Goal: Navigation & Orientation: Find specific page/section

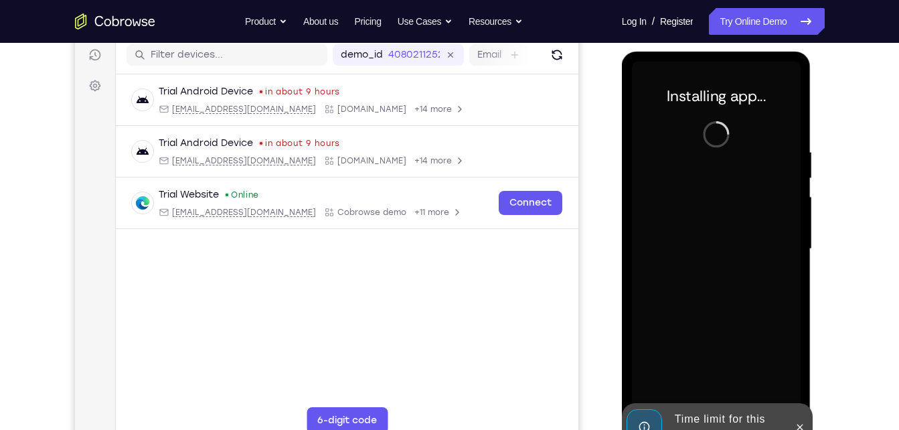
scroll to position [185, 0]
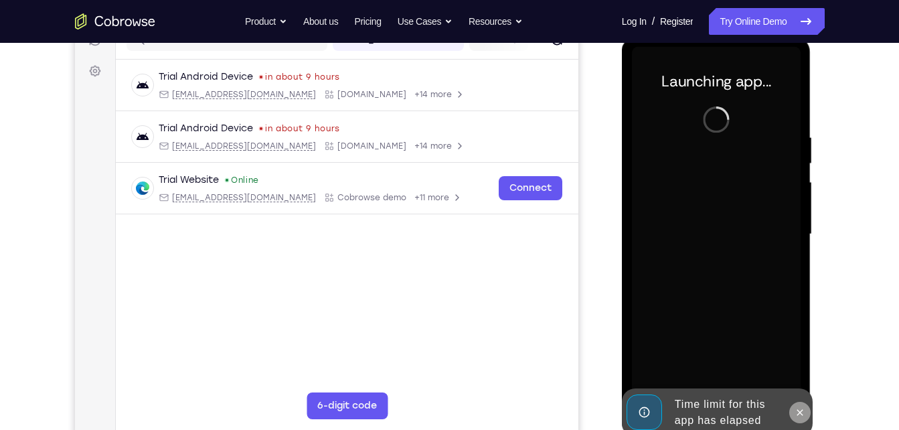
click at [798, 409] on icon at bounding box center [799, 412] width 11 height 11
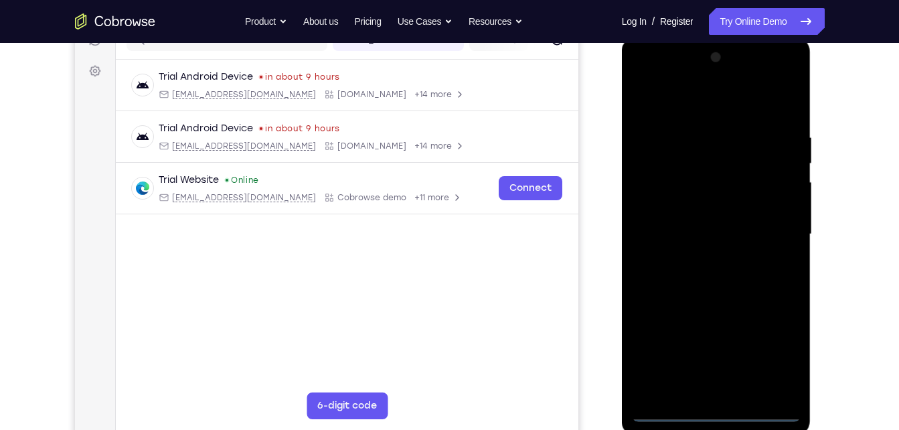
click at [709, 414] on div at bounding box center [716, 234] width 169 height 375
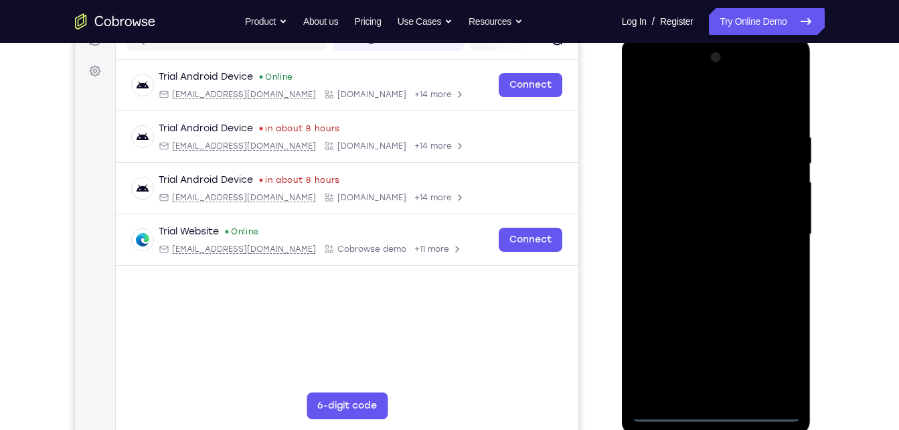
click at [764, 359] on div at bounding box center [716, 234] width 169 height 375
click at [691, 100] on div at bounding box center [716, 234] width 169 height 375
click at [780, 216] on div at bounding box center [716, 234] width 169 height 375
click at [774, 222] on div at bounding box center [716, 234] width 169 height 375
click at [699, 258] on div at bounding box center [716, 234] width 169 height 375
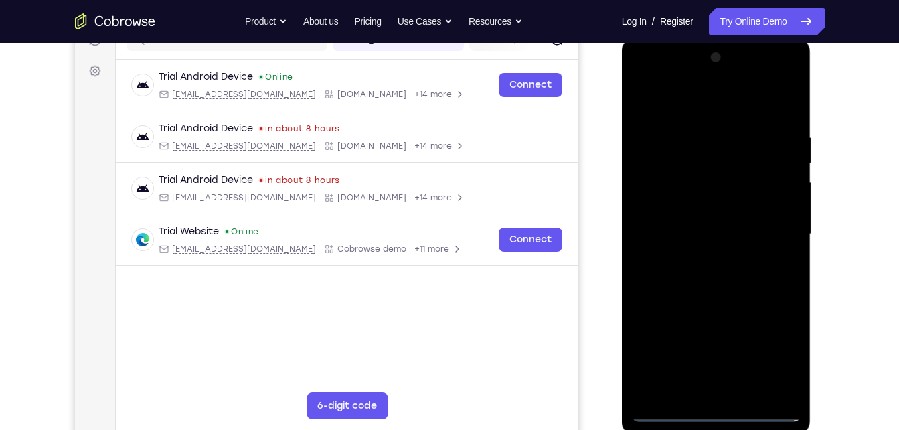
click at [689, 222] on div at bounding box center [716, 234] width 169 height 375
click at [680, 212] on div at bounding box center [716, 234] width 169 height 375
click at [675, 232] on div at bounding box center [716, 234] width 169 height 375
click at [656, 276] on div at bounding box center [716, 234] width 169 height 375
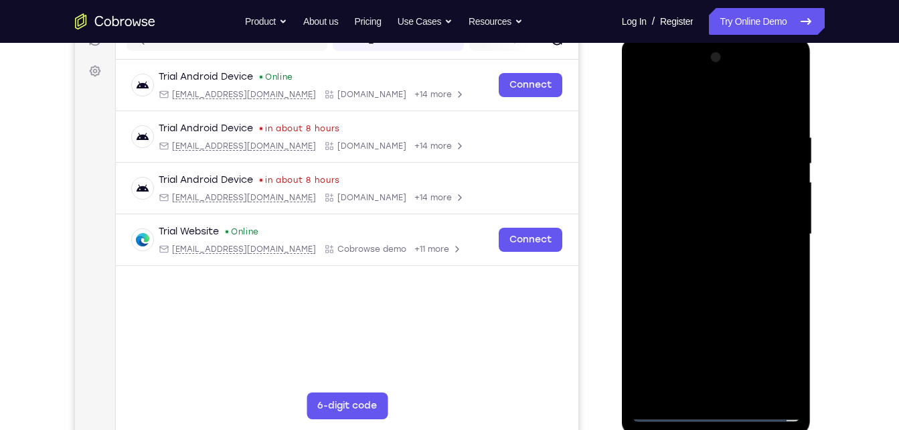
click at [656, 276] on div at bounding box center [716, 234] width 169 height 375
click at [641, 207] on div at bounding box center [716, 234] width 169 height 375
click at [710, 286] on div at bounding box center [716, 234] width 169 height 375
click at [751, 397] on div at bounding box center [716, 234] width 169 height 375
click at [713, 303] on div at bounding box center [716, 234] width 169 height 375
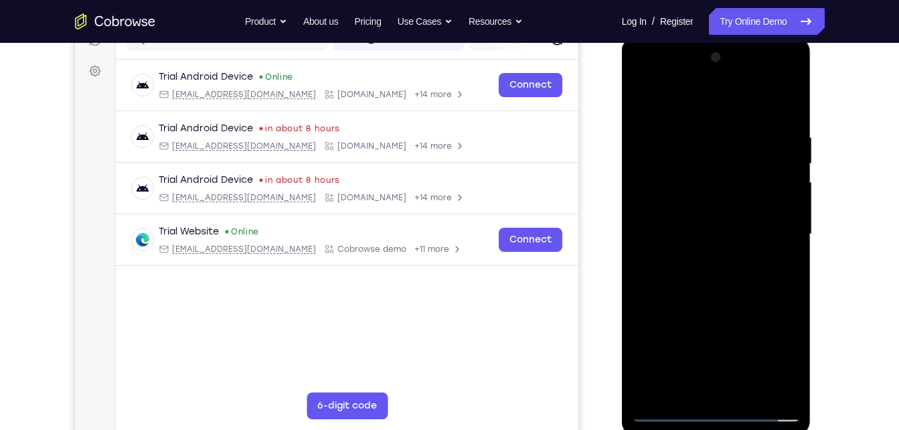
click at [705, 217] on div at bounding box center [716, 234] width 169 height 375
click at [718, 189] on div at bounding box center [716, 234] width 169 height 375
click at [778, 252] on div at bounding box center [716, 234] width 169 height 375
click at [645, 101] on div at bounding box center [716, 234] width 169 height 375
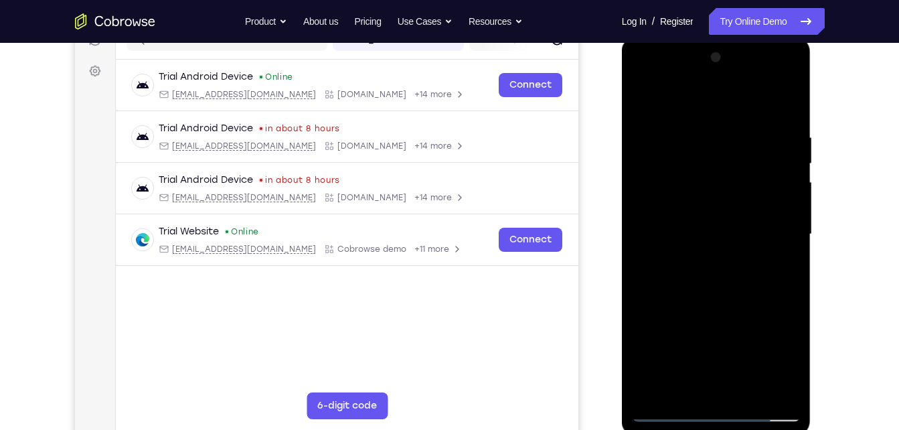
click at [645, 101] on div at bounding box center [716, 234] width 169 height 375
click at [648, 102] on div at bounding box center [716, 234] width 169 height 375
drag, startPoint x: 772, startPoint y: 136, endPoint x: 673, endPoint y: 136, distance: 99.1
click at [673, 136] on div at bounding box center [716, 234] width 169 height 375
click at [641, 82] on div at bounding box center [716, 234] width 169 height 375
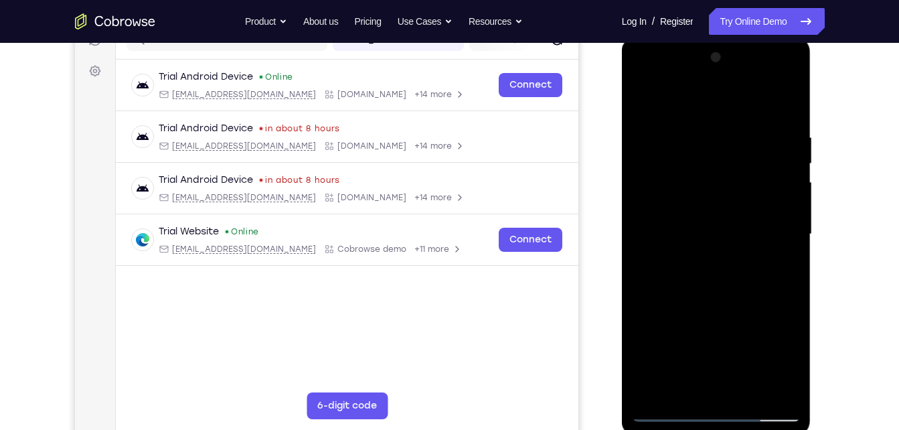
click at [703, 203] on div at bounding box center [716, 234] width 169 height 375
click at [689, 235] on div at bounding box center [716, 234] width 169 height 375
click at [719, 197] on div at bounding box center [716, 234] width 169 height 375
click at [704, 221] on div at bounding box center [716, 234] width 169 height 375
click at [689, 260] on div at bounding box center [716, 234] width 169 height 375
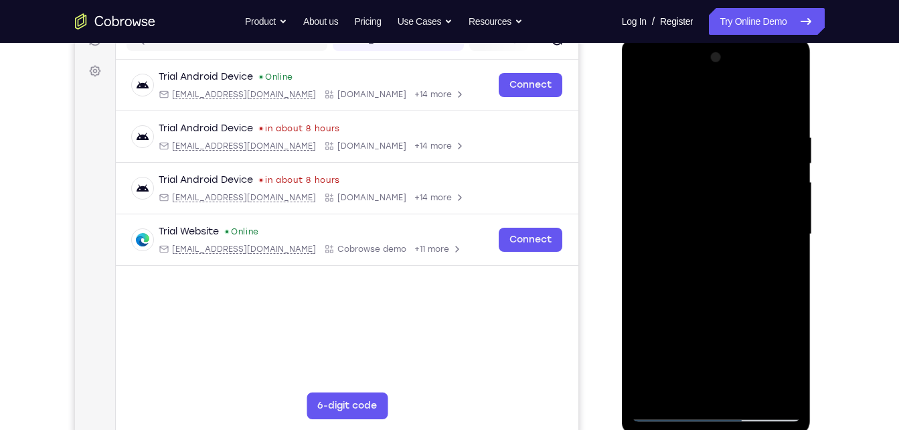
drag, startPoint x: 681, startPoint y: 228, endPoint x: 693, endPoint y: 173, distance: 56.3
click at [693, 173] on div at bounding box center [716, 234] width 169 height 375
click at [720, 384] on div at bounding box center [716, 234] width 169 height 375
click at [790, 82] on div at bounding box center [716, 234] width 169 height 375
click at [748, 329] on div at bounding box center [716, 234] width 169 height 375
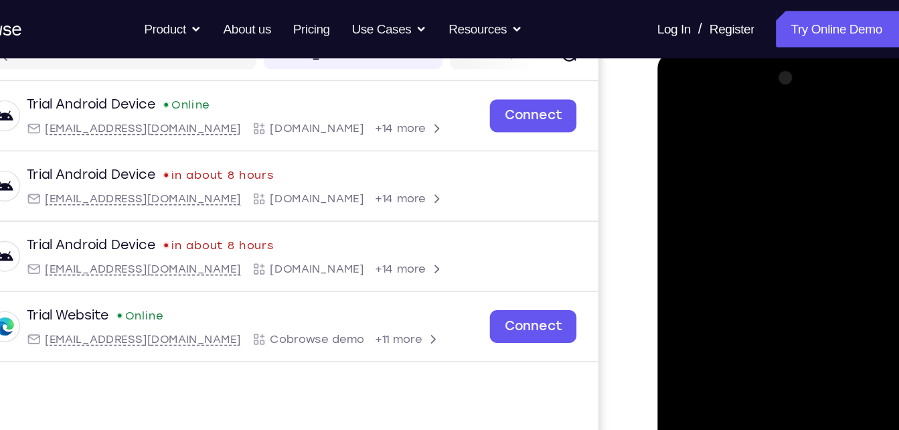
click at [815, 271] on div at bounding box center [751, 247] width 169 height 375
click at [738, 92] on div at bounding box center [751, 247] width 169 height 375
click at [709, 118] on div at bounding box center [751, 247] width 169 height 375
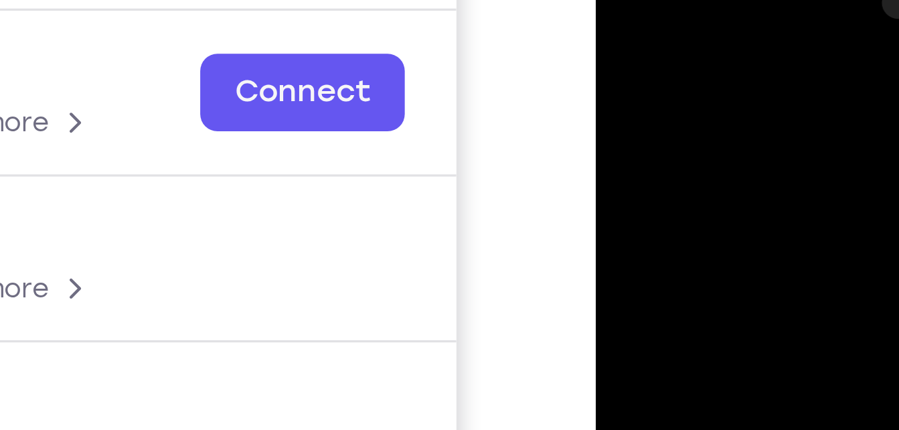
click at [628, 0] on div at bounding box center [690, 135] width 169 height 375
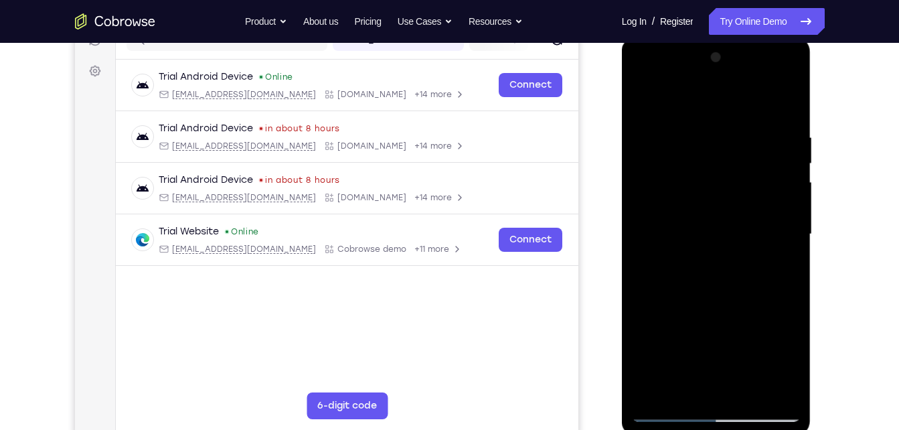
click at [695, 173] on div at bounding box center [716, 234] width 169 height 375
click at [663, 198] on div at bounding box center [716, 234] width 169 height 375
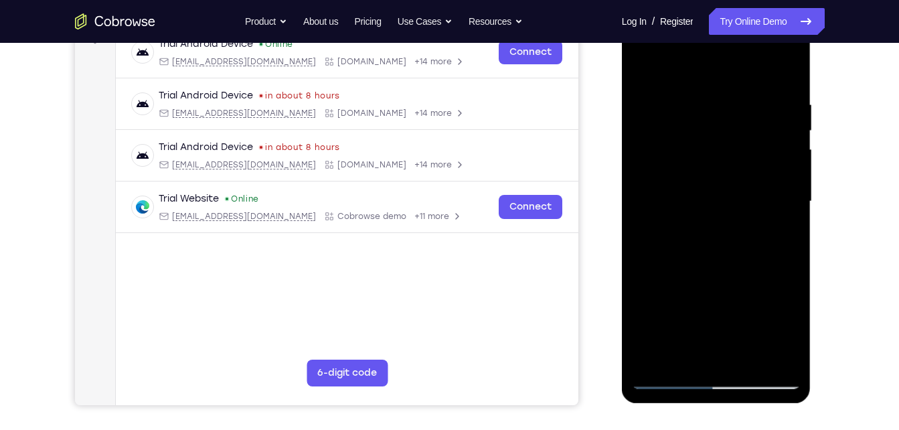
scroll to position [220, 0]
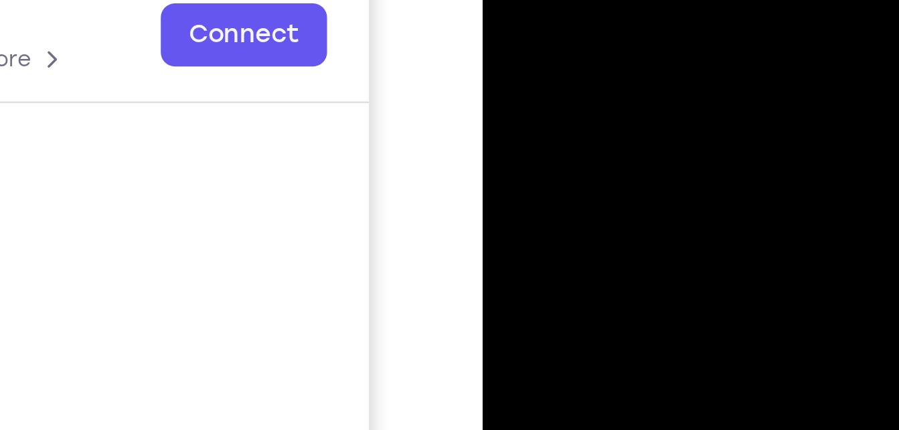
drag, startPoint x: 565, startPoint y: -183, endPoint x: 568, endPoint y: -226, distance: 42.3
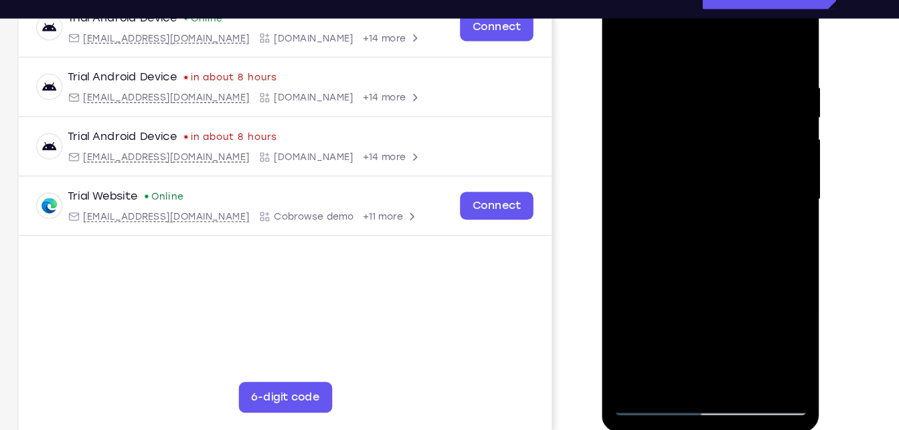
scroll to position [145, 0]
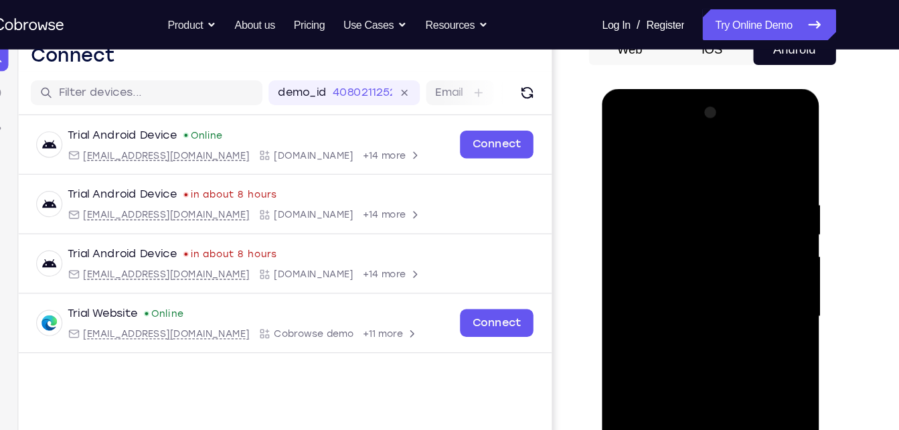
click at [770, 131] on div at bounding box center [696, 285] width 169 height 375
click at [742, 378] on div at bounding box center [696, 285] width 169 height 375
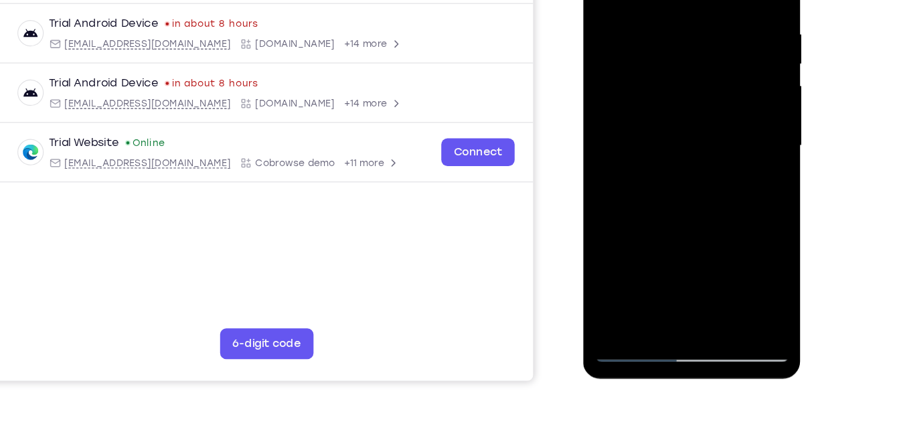
scroll to position [236, 0]
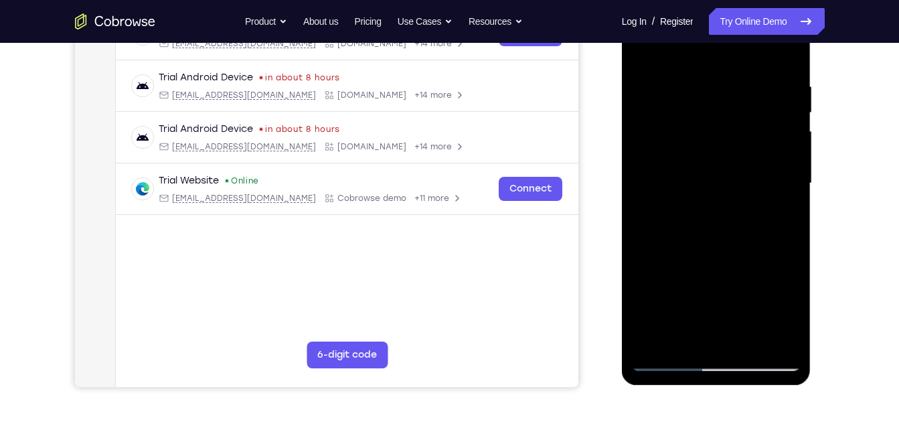
drag, startPoint x: 715, startPoint y: 273, endPoint x: 719, endPoint y: 226, distance: 47.0
click at [719, 226] on div at bounding box center [716, 183] width 169 height 375
click at [655, 222] on div at bounding box center [716, 183] width 169 height 375
drag, startPoint x: 742, startPoint y: 287, endPoint x: 744, endPoint y: 122, distance: 165.3
click at [744, 122] on div at bounding box center [716, 183] width 169 height 375
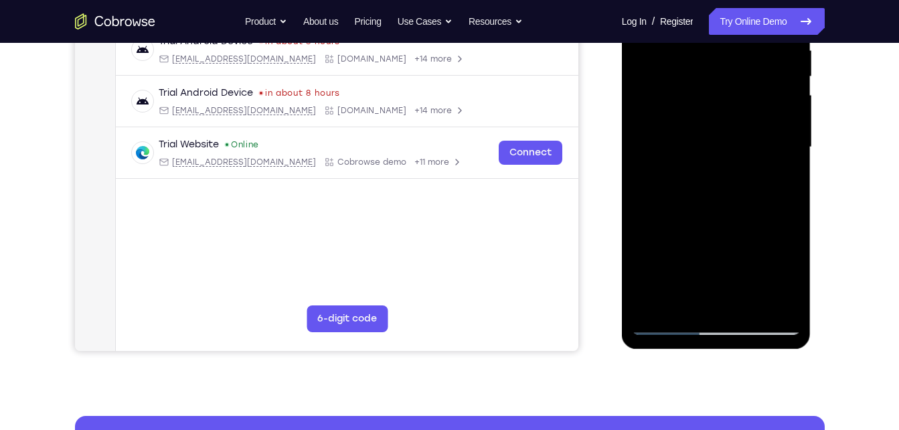
scroll to position [220, 0]
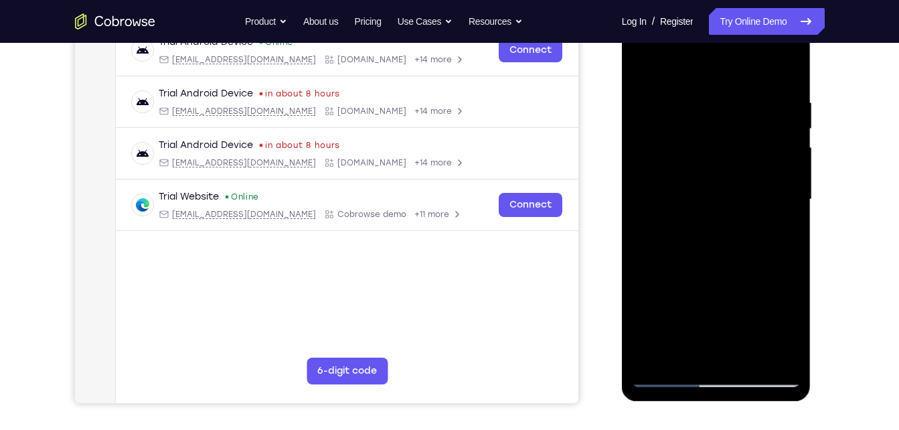
drag, startPoint x: 750, startPoint y: 104, endPoint x: 855, endPoint y: 464, distance: 375.1
click at [813, 404] on html "Online web based iOS Simulators and Android Emulators. Run iPhone, iPad, Mobile…" at bounding box center [717, 203] width 191 height 402
drag, startPoint x: 741, startPoint y: 304, endPoint x: 753, endPoint y: 236, distance: 68.7
click at [753, 236] on div at bounding box center [716, 199] width 169 height 375
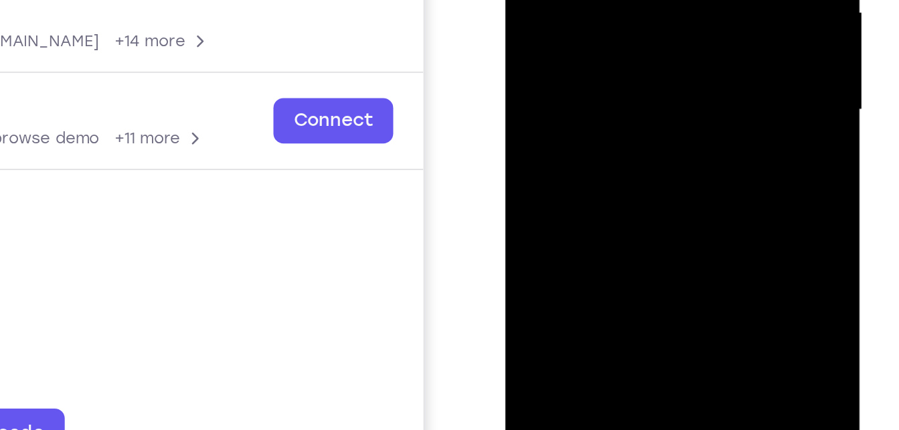
drag, startPoint x: 623, startPoint y: 37, endPoint x: 630, endPoint y: -22, distance: 59.3
drag, startPoint x: 633, startPoint y: 50, endPoint x: 636, endPoint y: 2, distance: 48.3
drag, startPoint x: 642, startPoint y: 43, endPoint x: 651, endPoint y: -20, distance: 63.5
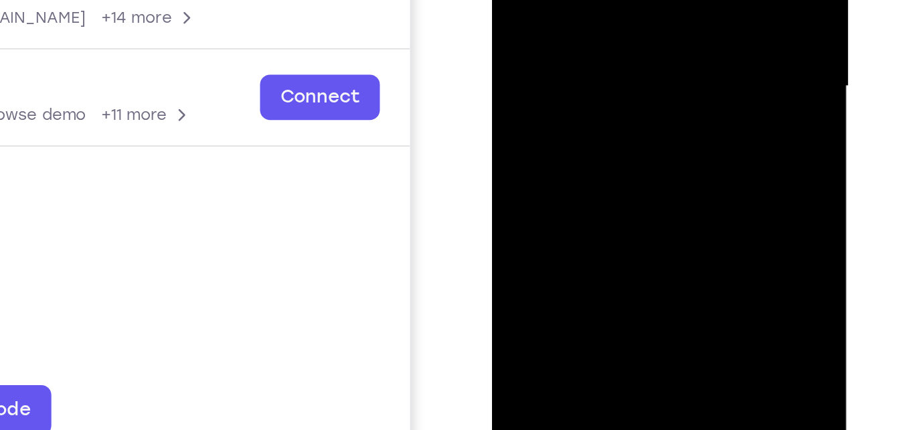
drag, startPoint x: 595, startPoint y: 40, endPoint x: 611, endPoint y: -16, distance: 58.5
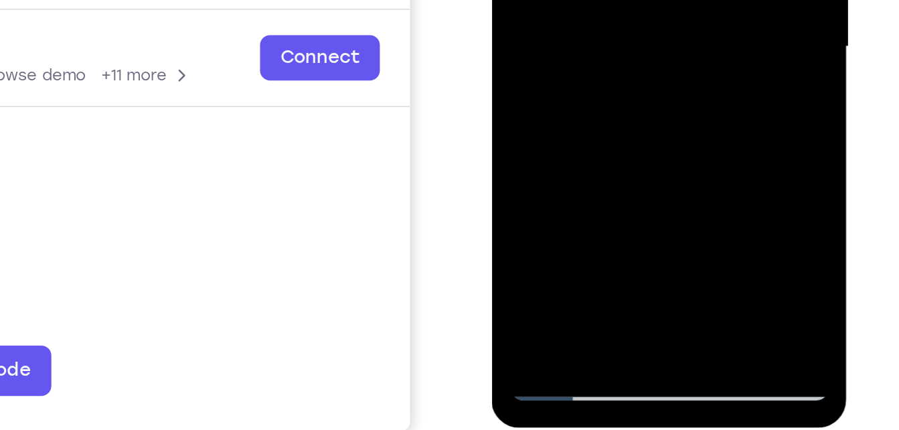
drag, startPoint x: 586, startPoint y: -17, endPoint x: 597, endPoint y: -67, distance: 51.3
drag, startPoint x: 606, startPoint y: -19, endPoint x: 614, endPoint y: -76, distance: 58.1
drag, startPoint x: 610, startPoint y: -35, endPoint x: 620, endPoint y: -80, distance: 46.1
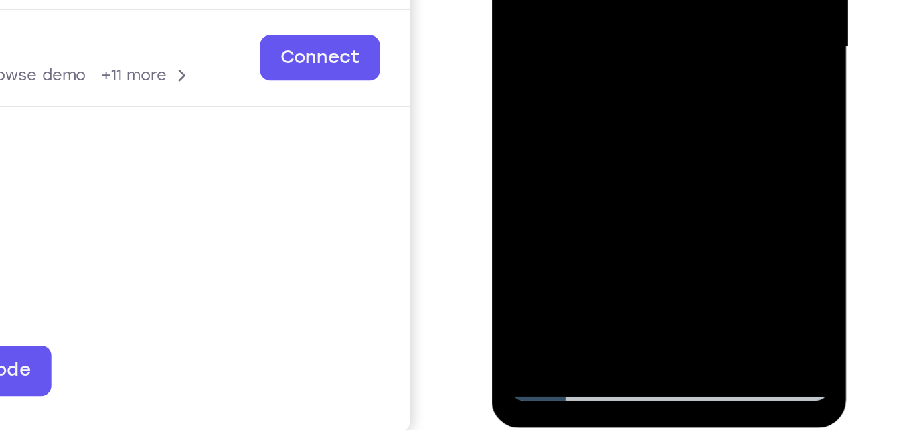
drag, startPoint x: 619, startPoint y: -44, endPoint x: 625, endPoint y: -66, distance: 22.2
drag, startPoint x: 612, startPoint y: -22, endPoint x: 618, endPoint y: -78, distance: 56.5
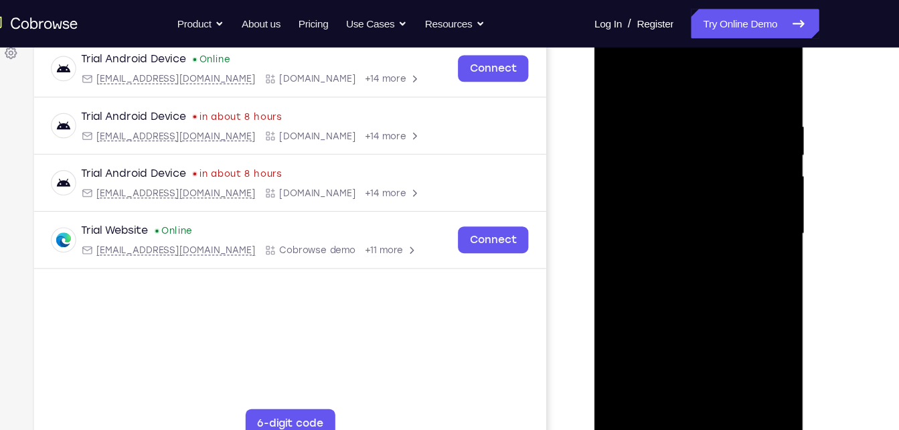
scroll to position [207, 0]
drag, startPoint x: 692, startPoint y: 119, endPoint x: 829, endPoint y: 420, distance: 330.1
click at [785, 417] on html "Online web based iOS Simulators and Android Emulators. Run iPhone, iPad, Mobile…" at bounding box center [689, 216] width 191 height 402
click at [615, 53] on div at bounding box center [688, 212] width 169 height 375
click at [635, 182] on div at bounding box center [688, 212] width 169 height 375
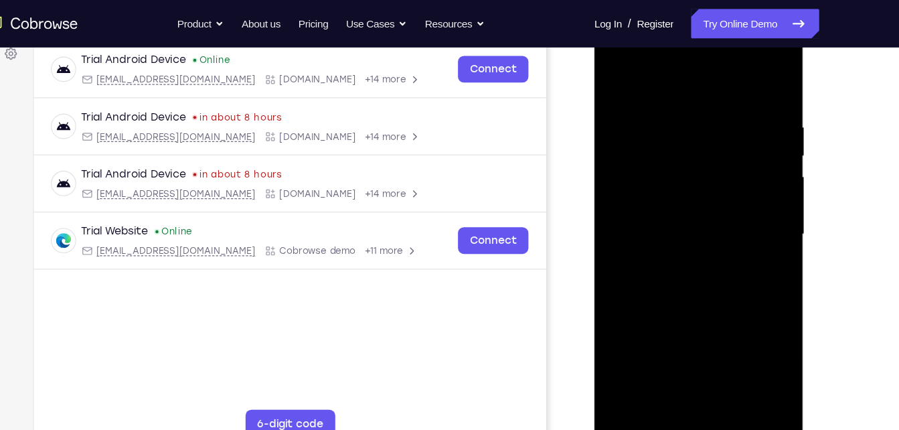
click at [718, 372] on div at bounding box center [688, 212] width 169 height 375
click at [746, 176] on div at bounding box center [688, 212] width 169 height 375
click at [611, 82] on div at bounding box center [688, 212] width 169 height 375
click at [750, 173] on div at bounding box center [688, 212] width 169 height 375
click at [616, 76] on div at bounding box center [688, 212] width 169 height 375
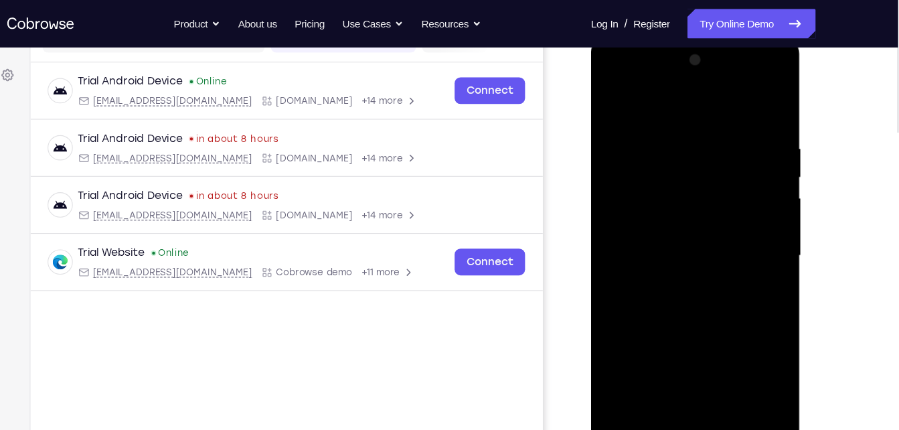
scroll to position [188, 0]
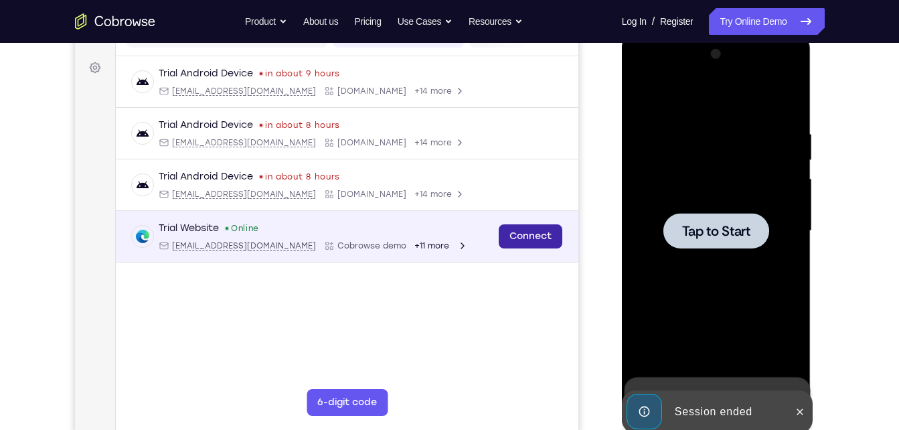
click at [515, 236] on link "Connect" at bounding box center [530, 236] width 64 height 24
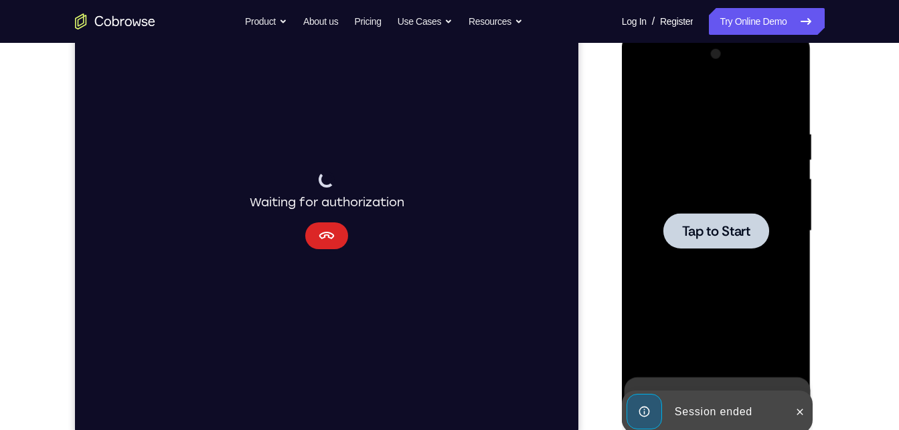
click at [321, 232] on icon "Cancel" at bounding box center [326, 236] width 16 height 16
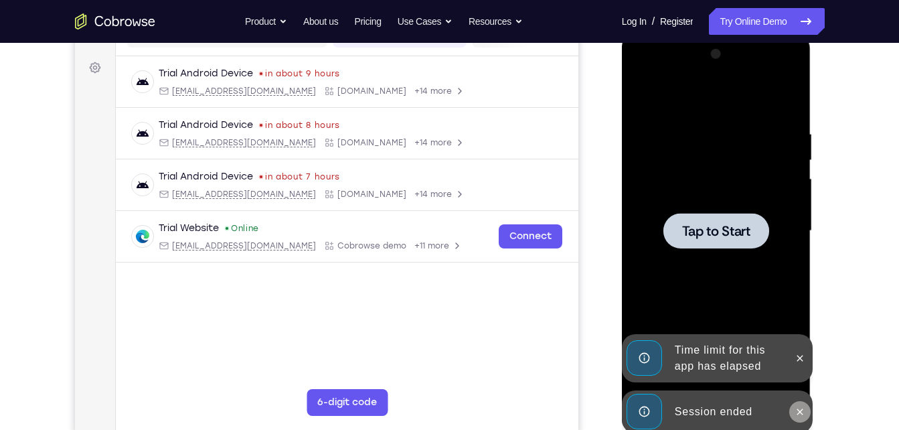
click at [796, 410] on icon at bounding box center [799, 411] width 11 height 11
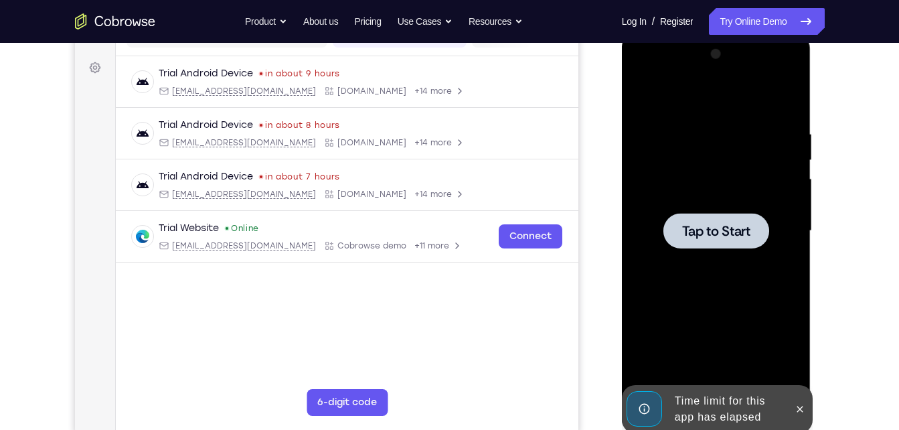
click at [796, 410] on icon at bounding box center [799, 409] width 11 height 11
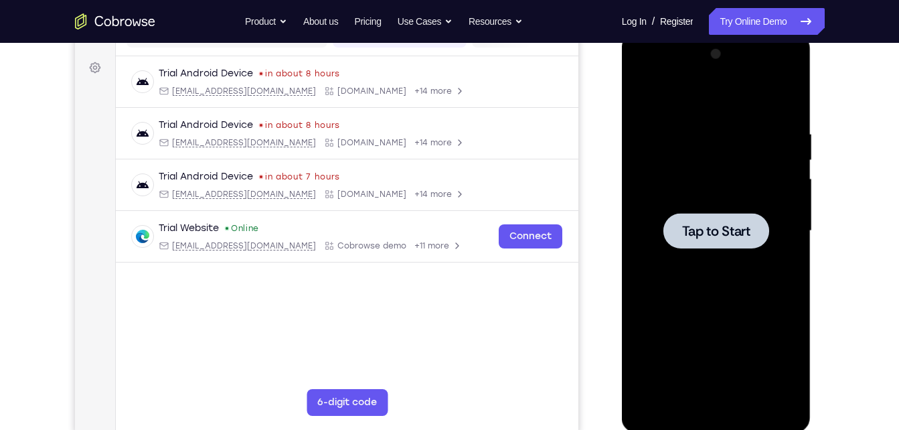
click at [736, 118] on div at bounding box center [716, 231] width 169 height 375
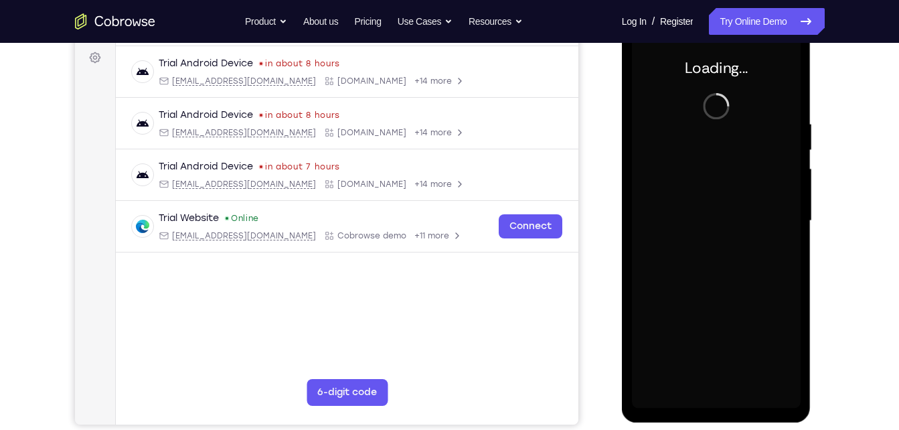
scroll to position [199, 0]
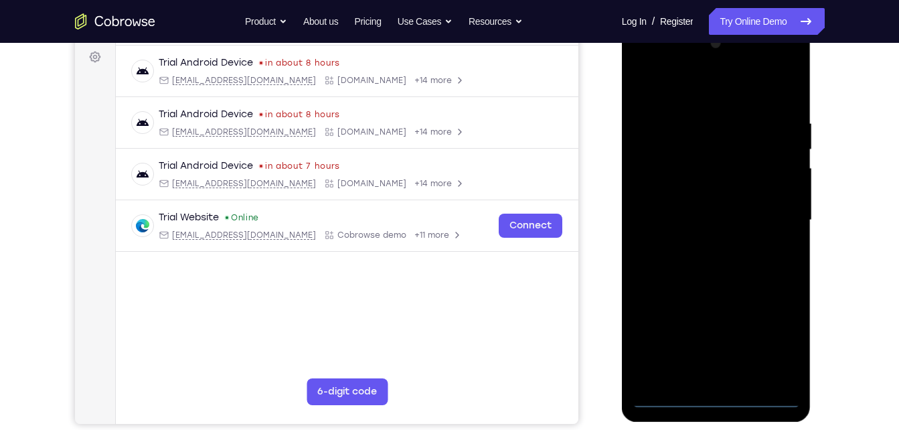
click at [713, 404] on div at bounding box center [716, 220] width 169 height 375
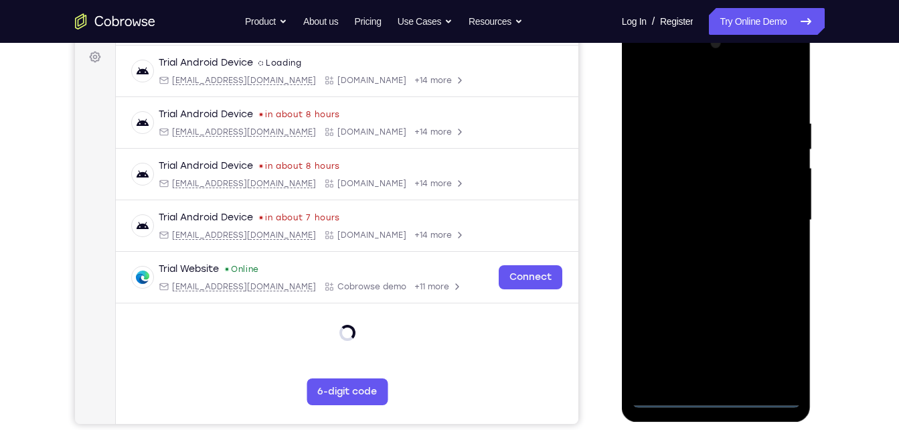
click at [781, 338] on div at bounding box center [716, 220] width 169 height 375
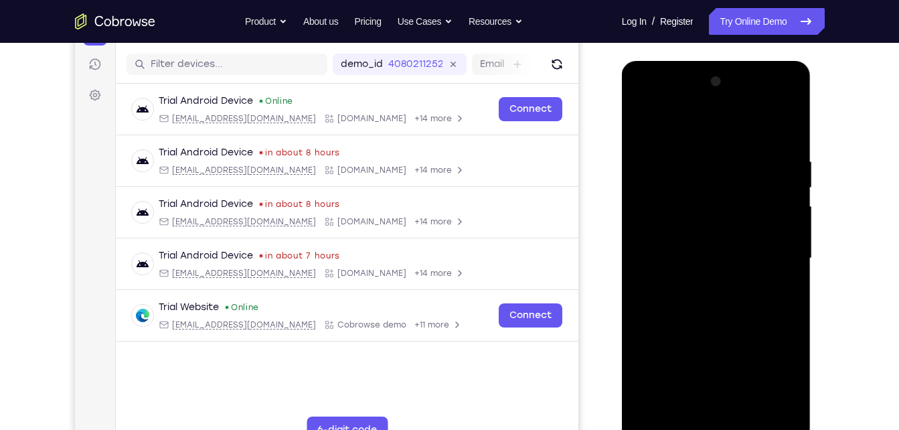
click at [687, 139] on div at bounding box center [716, 258] width 169 height 375
click at [778, 264] on div at bounding box center [716, 258] width 169 height 375
click at [703, 288] on div at bounding box center [716, 258] width 169 height 375
click at [715, 249] on div at bounding box center [716, 258] width 169 height 375
click at [699, 238] on div at bounding box center [716, 258] width 169 height 375
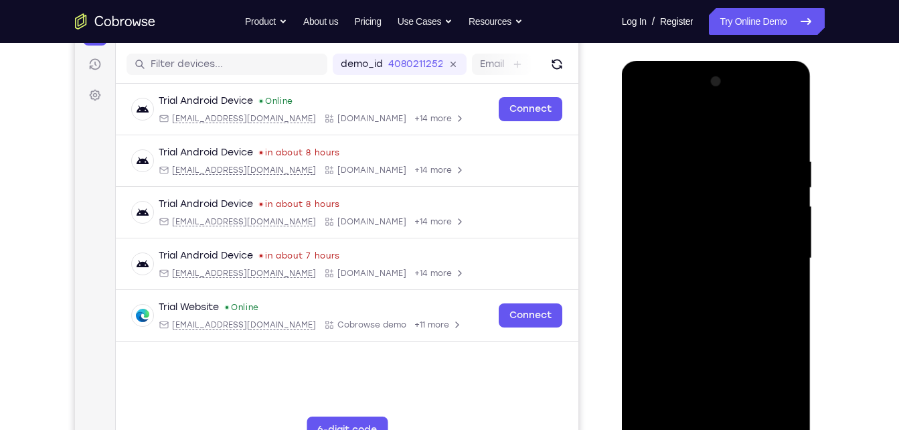
click at [692, 258] on div at bounding box center [716, 258] width 169 height 375
click at [691, 296] on div at bounding box center [716, 258] width 169 height 375
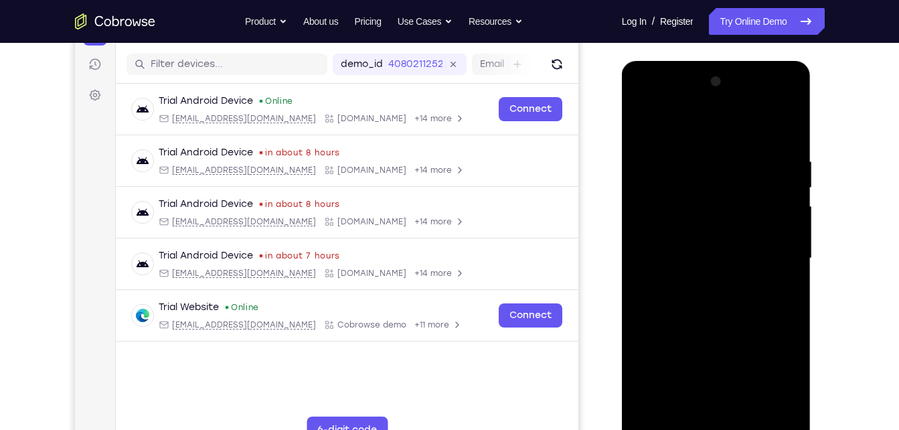
click at [691, 296] on div at bounding box center [716, 258] width 169 height 375
click at [710, 311] on div at bounding box center [716, 258] width 169 height 375
click at [686, 416] on div at bounding box center [716, 258] width 169 height 375
click at [687, 119] on div at bounding box center [716, 258] width 169 height 375
click at [701, 170] on div at bounding box center [716, 258] width 169 height 375
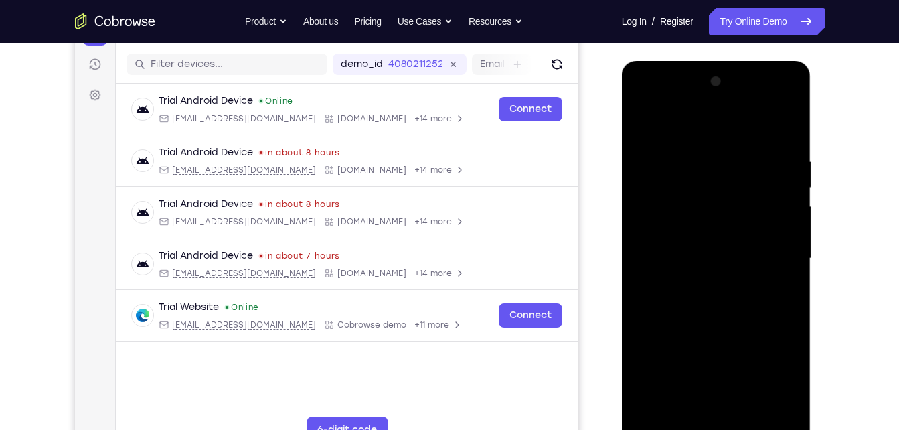
click at [643, 124] on div at bounding box center [716, 258] width 169 height 375
click at [687, 184] on div at bounding box center [716, 258] width 169 height 375
click at [705, 166] on div at bounding box center [716, 258] width 169 height 375
click at [721, 303] on div at bounding box center [716, 258] width 169 height 375
click at [706, 172] on div at bounding box center [716, 258] width 169 height 375
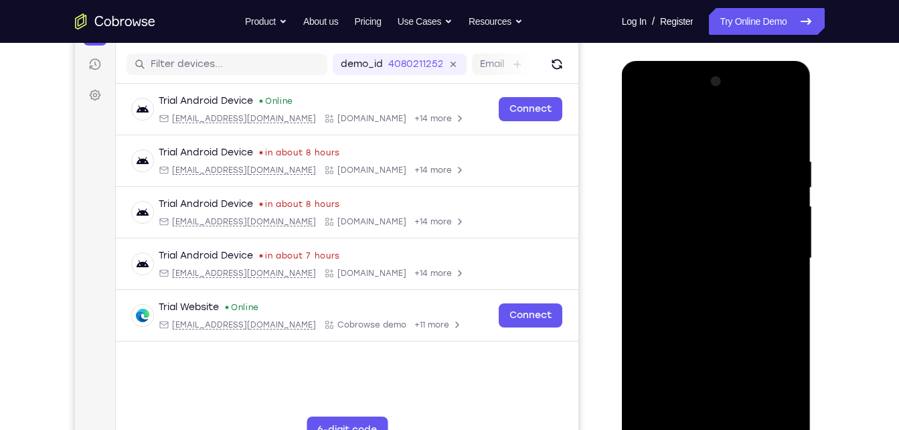
click at [647, 122] on div at bounding box center [716, 258] width 169 height 375
drag, startPoint x: 710, startPoint y: 252, endPoint x: 703, endPoint y: 171, distance: 81.9
click at [703, 171] on div at bounding box center [716, 258] width 169 height 375
click at [707, 179] on div at bounding box center [716, 258] width 169 height 375
click at [648, 122] on div at bounding box center [716, 258] width 169 height 375
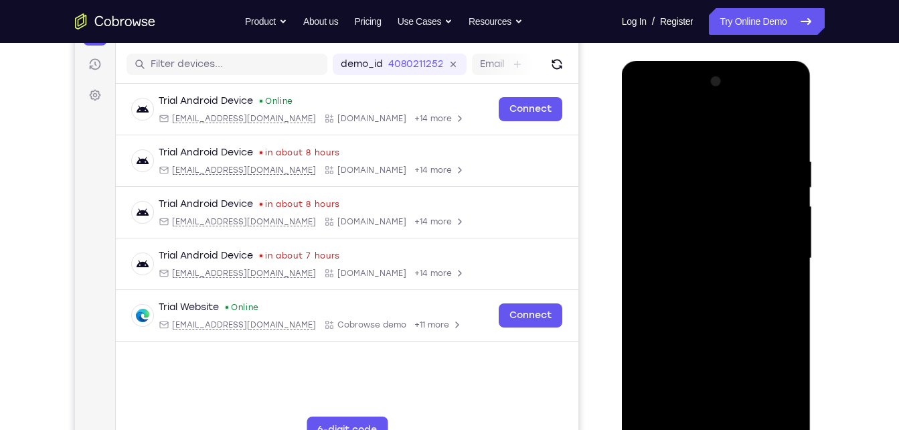
click at [687, 142] on div at bounding box center [716, 258] width 169 height 375
click at [721, 264] on div at bounding box center [716, 258] width 169 height 375
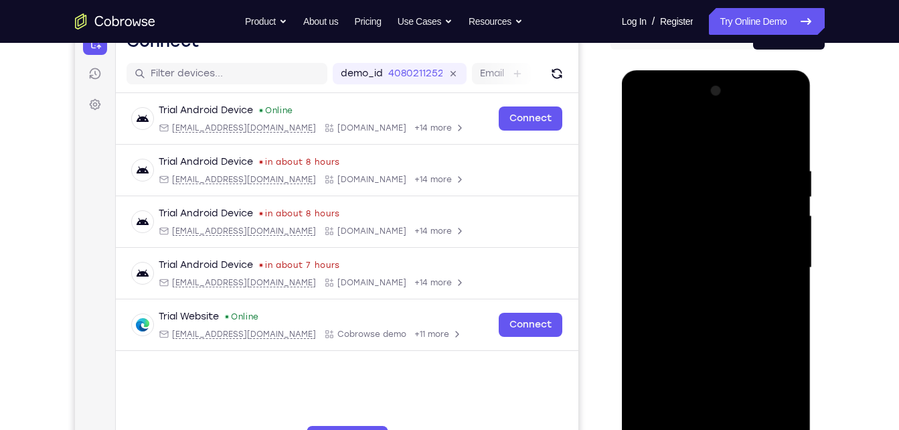
scroll to position [147, 0]
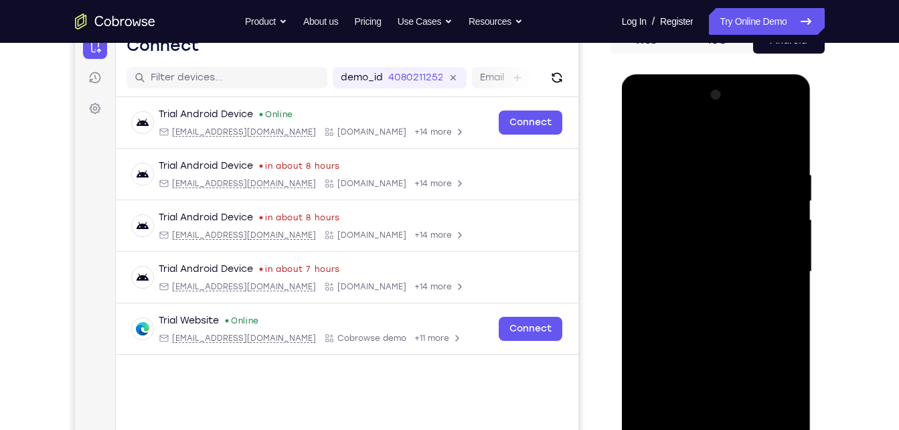
drag, startPoint x: 701, startPoint y: 192, endPoint x: 734, endPoint y: 346, distance: 157.4
click at [734, 346] on div at bounding box center [716, 271] width 169 height 375
click at [699, 155] on div at bounding box center [716, 271] width 169 height 375
click at [685, 177] on div at bounding box center [716, 271] width 169 height 375
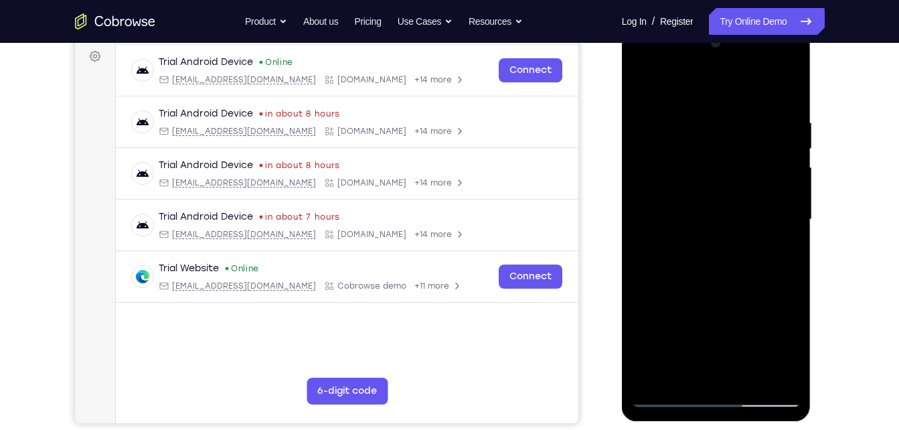
scroll to position [201, 0]
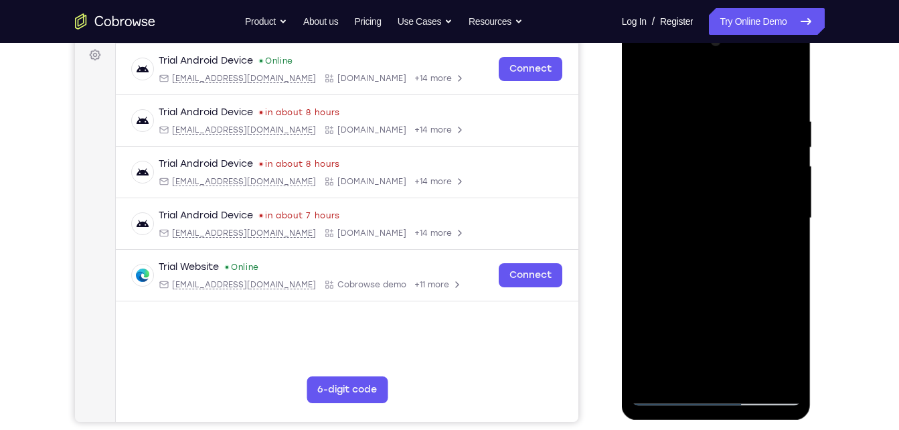
click at [639, 82] on div at bounding box center [716, 218] width 169 height 375
drag, startPoint x: 701, startPoint y: 243, endPoint x: 689, endPoint y: 137, distance: 107.1
click at [689, 137] on div at bounding box center [716, 218] width 169 height 375
drag, startPoint x: 698, startPoint y: 305, endPoint x: 696, endPoint y: 175, distance: 129.9
click at [696, 175] on div at bounding box center [716, 218] width 169 height 375
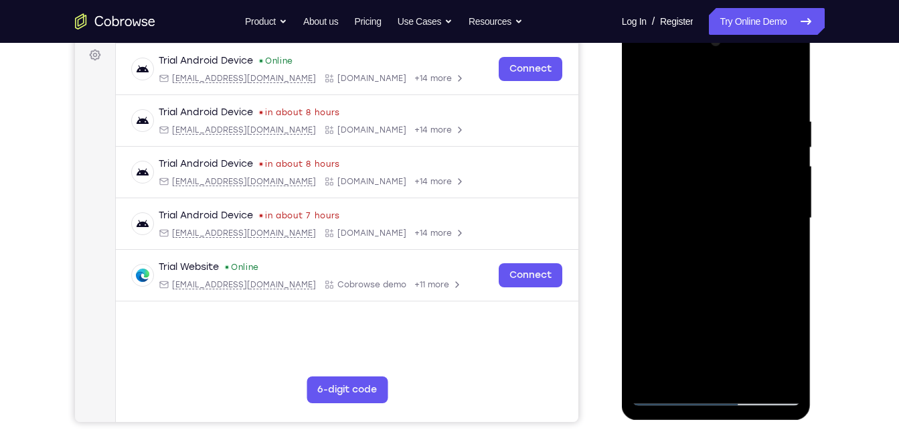
drag, startPoint x: 695, startPoint y: 319, endPoint x: 695, endPoint y: 180, distance: 138.5
click at [695, 180] on div at bounding box center [716, 218] width 169 height 375
click at [668, 163] on div at bounding box center [716, 218] width 169 height 375
drag, startPoint x: 676, startPoint y: 130, endPoint x: 702, endPoint y: 230, distance: 103.1
click at [702, 230] on div at bounding box center [716, 218] width 169 height 375
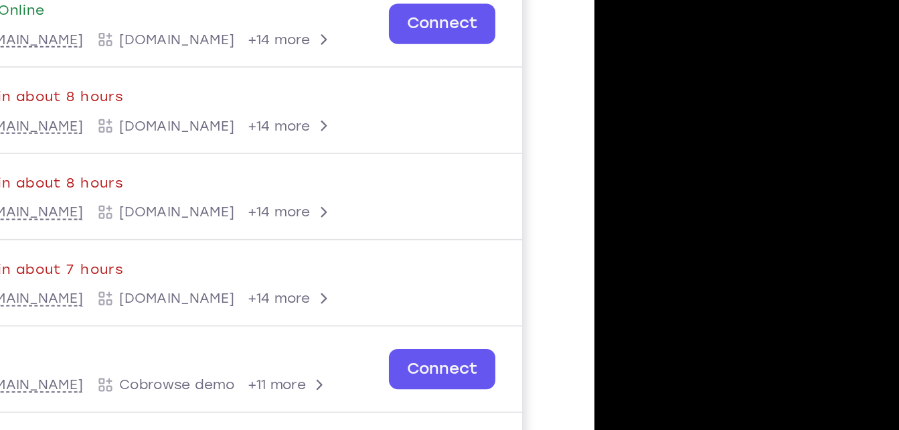
click at [610, 7] on div at bounding box center [688, 140] width 169 height 375
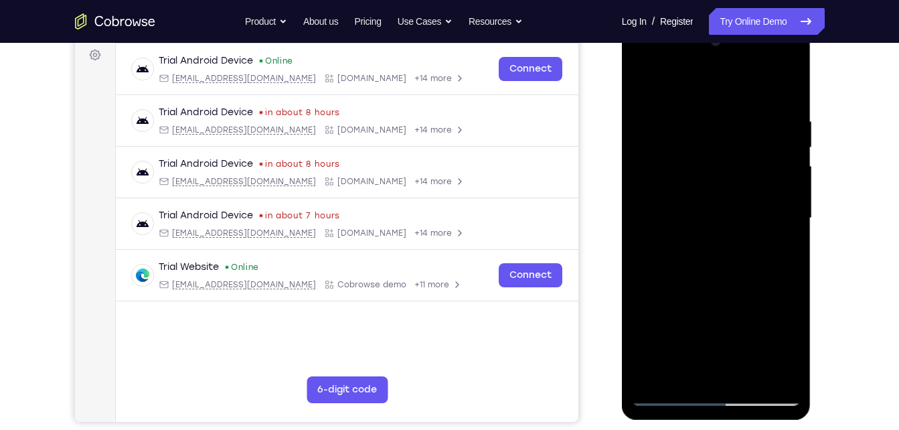
click at [721, 240] on div at bounding box center [716, 218] width 169 height 375
drag, startPoint x: 693, startPoint y: 318, endPoint x: 695, endPoint y: 98, distance: 219.5
click at [695, 98] on div at bounding box center [716, 218] width 169 height 375
drag, startPoint x: 696, startPoint y: 308, endPoint x: 697, endPoint y: 109, distance: 198.8
click at [697, 109] on div at bounding box center [716, 218] width 169 height 375
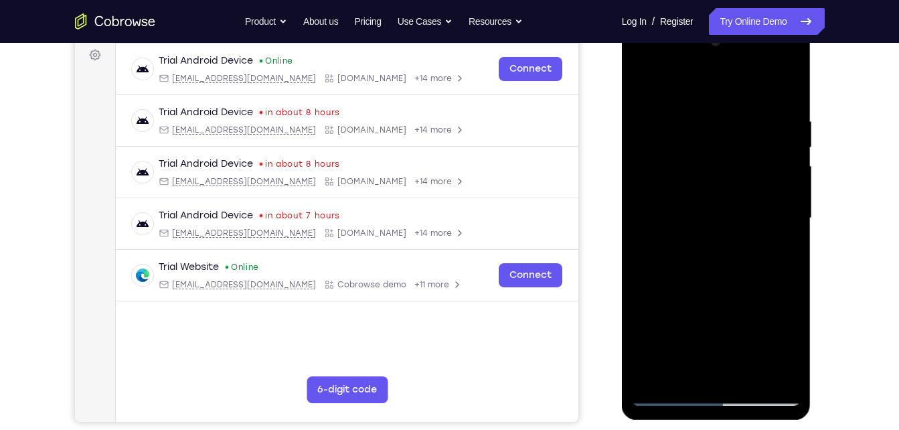
drag, startPoint x: 727, startPoint y: 294, endPoint x: 713, endPoint y: 123, distance: 171.9
click at [713, 123] on div at bounding box center [716, 218] width 169 height 375
drag, startPoint x: 692, startPoint y: 299, endPoint x: 679, endPoint y: 124, distance: 175.2
click at [679, 124] on div at bounding box center [716, 218] width 169 height 375
drag, startPoint x: 681, startPoint y: 277, endPoint x: 679, endPoint y: 127, distance: 150.6
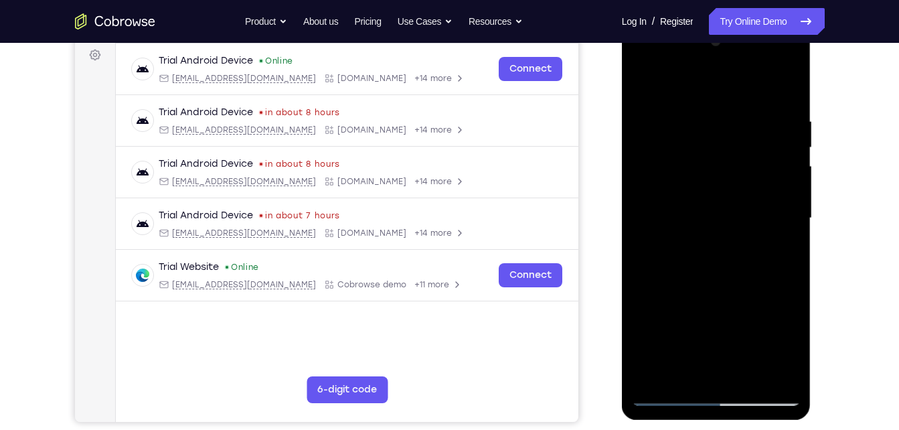
click at [679, 127] on div at bounding box center [716, 218] width 169 height 375
drag, startPoint x: 685, startPoint y: 333, endPoint x: 676, endPoint y: 118, distance: 215.0
click at [676, 118] on div at bounding box center [716, 218] width 169 height 375
drag, startPoint x: 675, startPoint y: 305, endPoint x: 673, endPoint y: 184, distance: 121.2
click at [673, 184] on div at bounding box center [716, 218] width 169 height 375
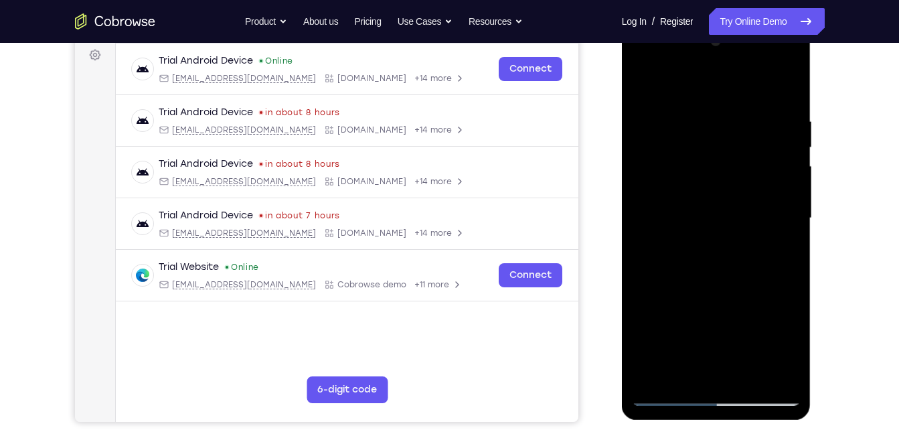
drag, startPoint x: 688, startPoint y: 311, endPoint x: 688, endPoint y: 171, distance: 139.9
click at [688, 171] on div at bounding box center [716, 218] width 169 height 375
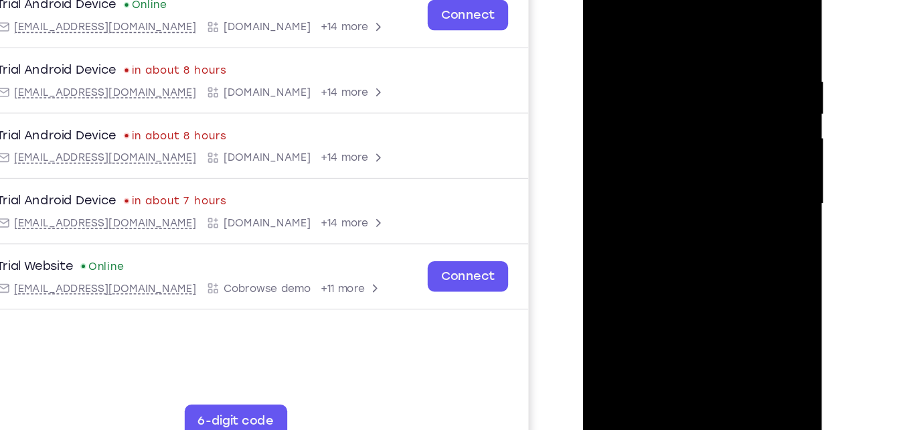
drag, startPoint x: 618, startPoint y: 96, endPoint x: 641, endPoint y: 195, distance: 102.3
click at [641, 195] on div at bounding box center [677, 152] width 169 height 375
click at [600, 16] on div at bounding box center [677, 152] width 169 height 375
drag, startPoint x: 648, startPoint y: 243, endPoint x: 644, endPoint y: 48, distance: 194.8
click at [644, 48] on div at bounding box center [677, 152] width 169 height 375
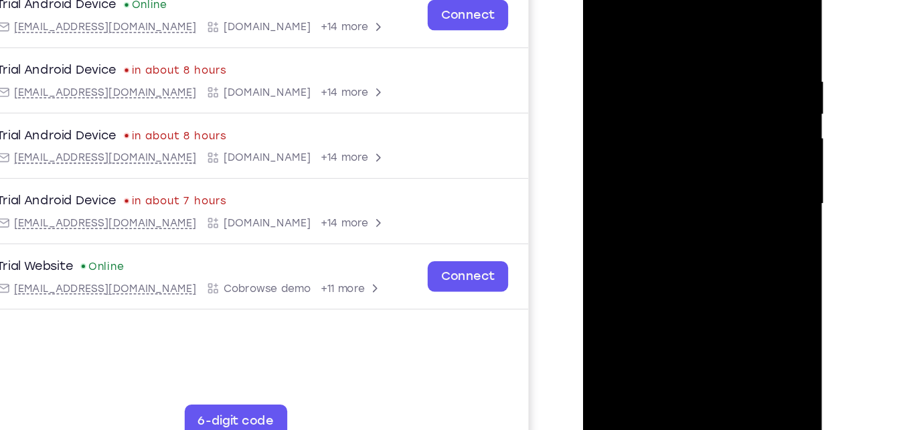
drag, startPoint x: 644, startPoint y: 246, endPoint x: 645, endPoint y: 9, distance: 236.3
click at [645, 9] on div at bounding box center [677, 152] width 169 height 375
drag, startPoint x: 664, startPoint y: 222, endPoint x: 661, endPoint y: -4, distance: 225.6
click at [661, 0] on div at bounding box center [677, 152] width 169 height 375
drag, startPoint x: 659, startPoint y: 189, endPoint x: 668, endPoint y: 40, distance: 148.9
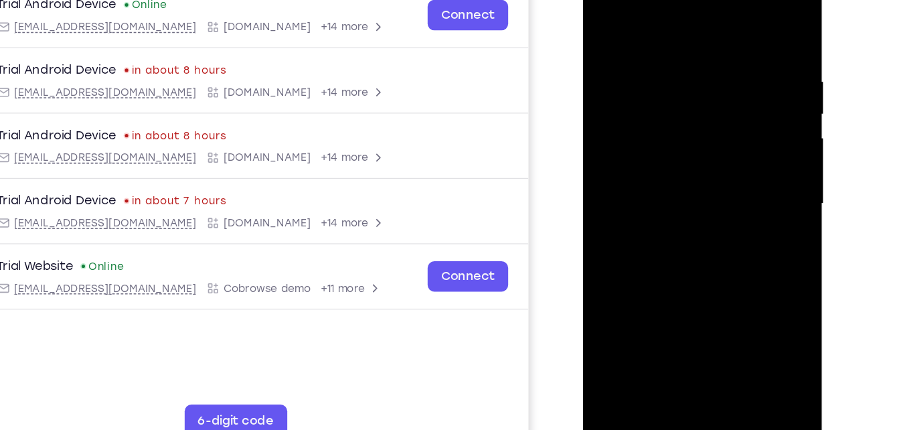
click at [668, 40] on div at bounding box center [677, 152] width 169 height 375
drag, startPoint x: 641, startPoint y: 264, endPoint x: 649, endPoint y: 66, distance: 198.3
click at [649, 66] on div at bounding box center [677, 152] width 169 height 375
drag, startPoint x: 645, startPoint y: 226, endPoint x: 658, endPoint y: 44, distance: 182.5
click at [658, 44] on div at bounding box center [677, 152] width 169 height 375
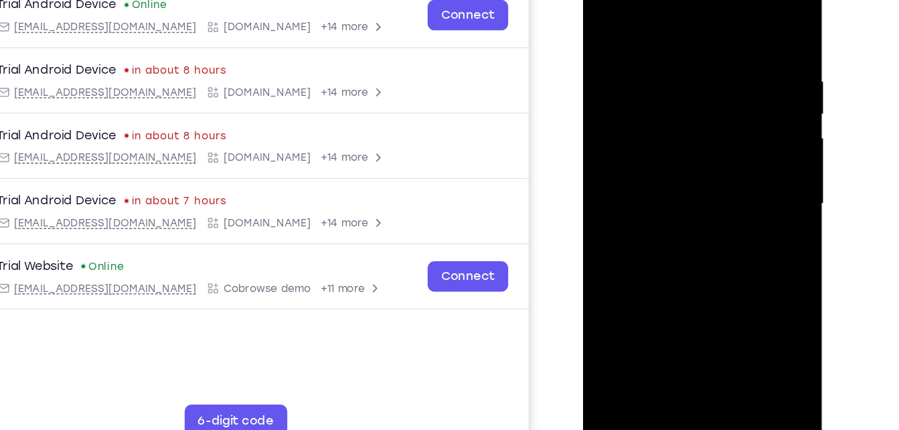
drag, startPoint x: 640, startPoint y: 207, endPoint x: 647, endPoint y: 82, distance: 124.7
click at [647, 82] on div at bounding box center [677, 152] width 169 height 375
drag, startPoint x: 646, startPoint y: 256, endPoint x: 643, endPoint y: 111, distance: 144.6
click at [643, 111] on div at bounding box center [677, 152] width 169 height 375
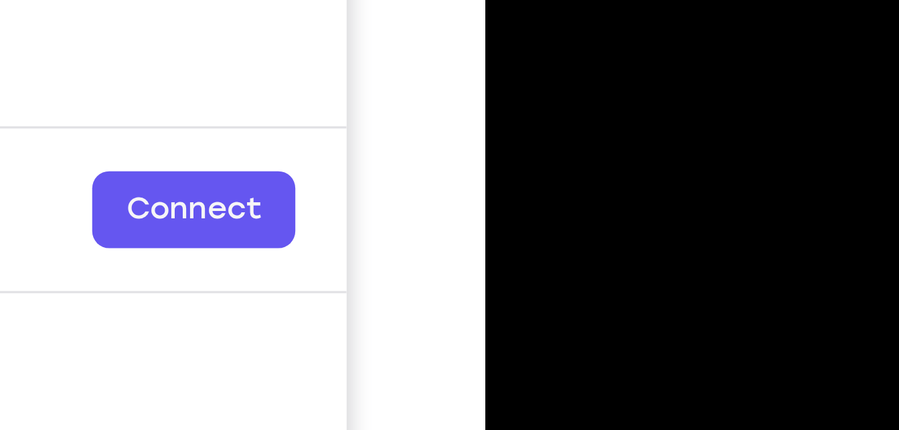
drag, startPoint x: 536, startPoint y: -314, endPoint x: 533, endPoint y: -368, distance: 54.3
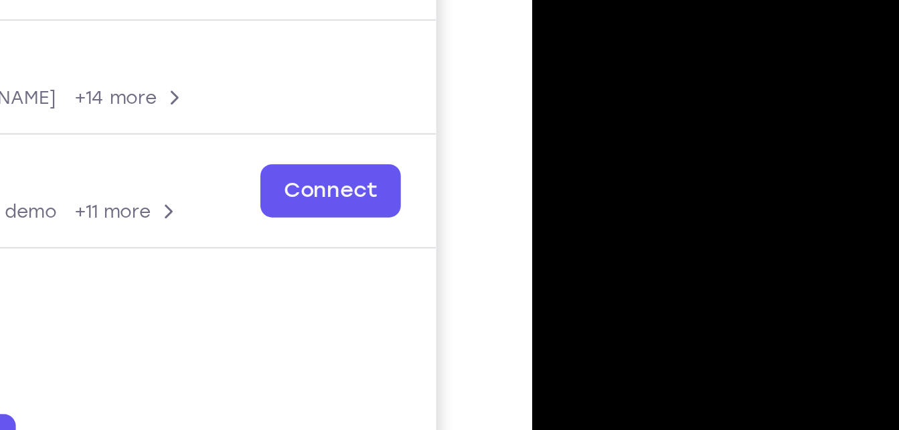
drag, startPoint x: 588, startPoint y: -78, endPoint x: 589, endPoint y: -165, distance: 86.4
drag, startPoint x: 598, startPoint y: -71, endPoint x: 593, endPoint y: -155, distance: 84.5
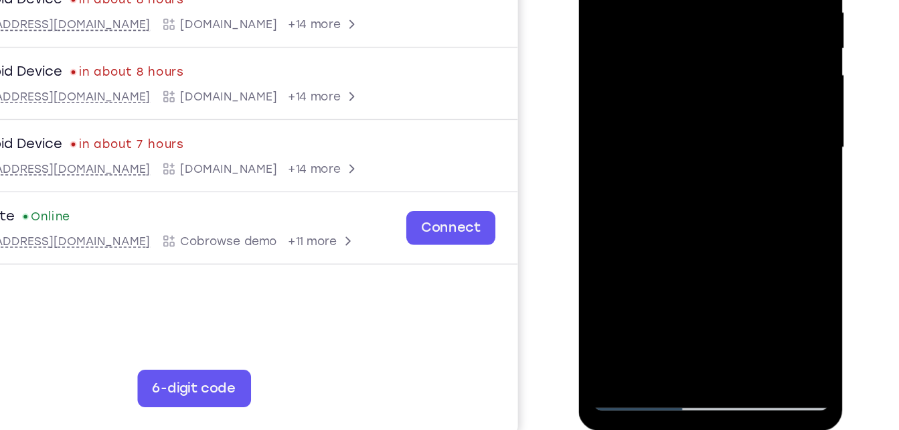
drag, startPoint x: 640, startPoint y: 202, endPoint x: 638, endPoint y: 70, distance: 132.5
click at [638, 70] on div at bounding box center [672, 69] width 169 height 375
drag, startPoint x: 649, startPoint y: 167, endPoint x: 652, endPoint y: 101, distance: 65.7
click at [652, 101] on div at bounding box center [672, 69] width 169 height 375
drag, startPoint x: 635, startPoint y: 187, endPoint x: 638, endPoint y: 70, distance: 117.8
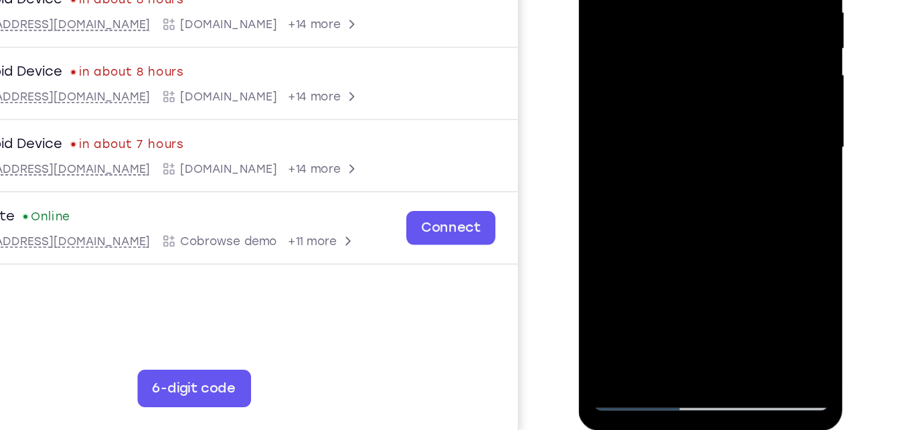
click at [638, 70] on div at bounding box center [672, 69] width 169 height 375
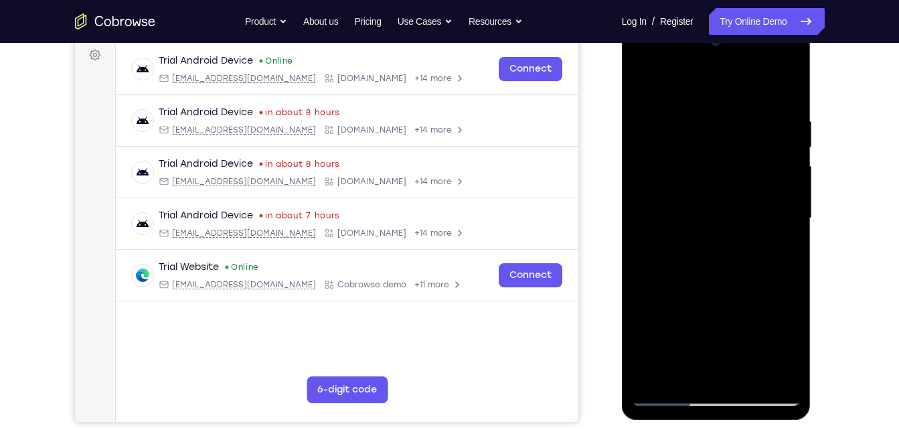
drag, startPoint x: 675, startPoint y: 148, endPoint x: 696, endPoint y: 346, distance: 199.2
click at [696, 346] on div at bounding box center [716, 218] width 169 height 375
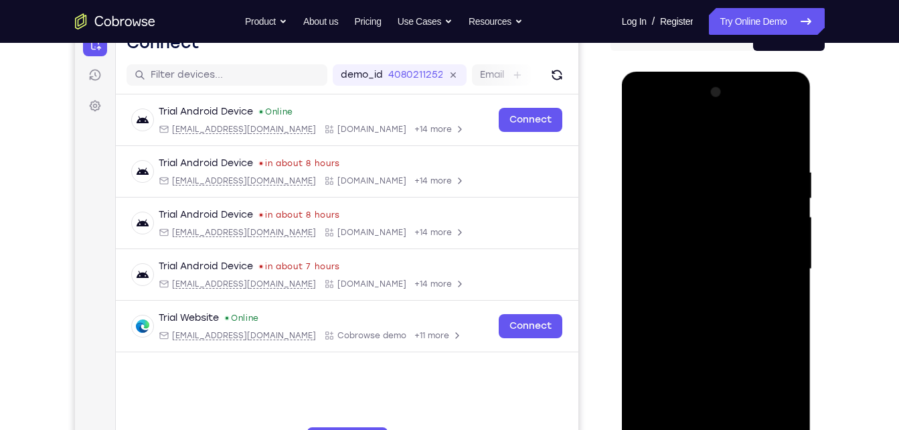
scroll to position [145, 0]
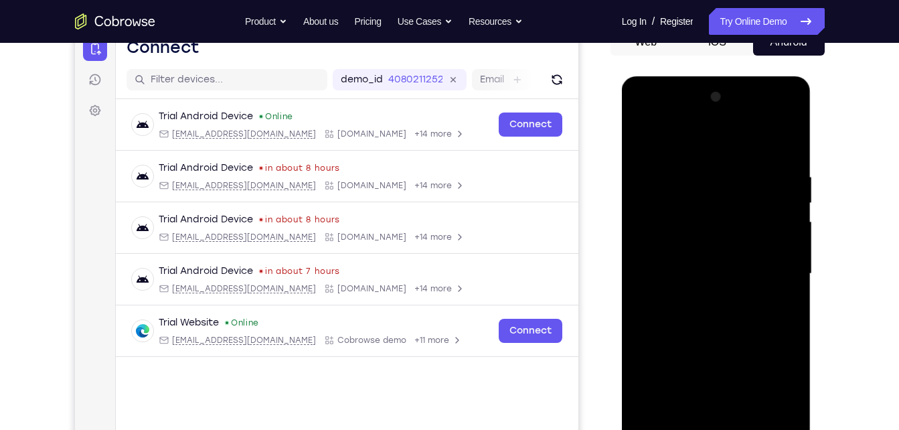
drag, startPoint x: 679, startPoint y: 179, endPoint x: 701, endPoint y: 277, distance: 100.8
click at [701, 277] on div at bounding box center [716, 273] width 169 height 375
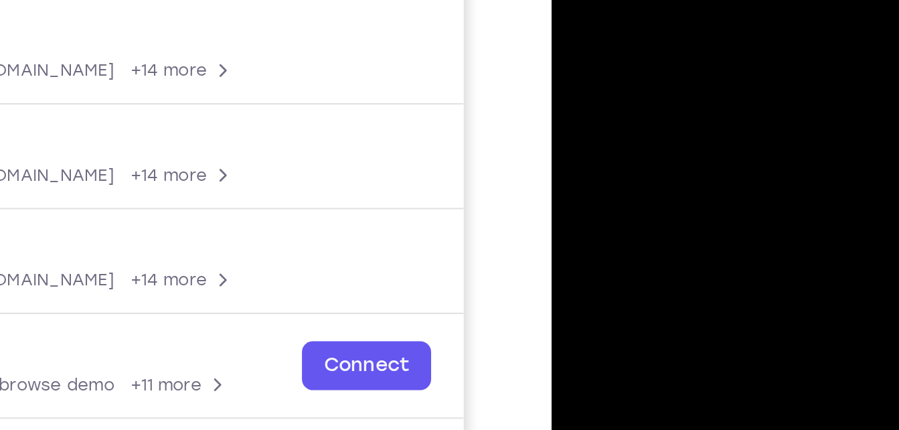
drag, startPoint x: 608, startPoint y: -10, endPoint x: 620, endPoint y: 69, distance: 79.8
click at [620, 69] on div at bounding box center [646, 46] width 169 height 375
drag, startPoint x: 608, startPoint y: -13, endPoint x: 618, endPoint y: 69, distance: 82.9
click at [618, 69] on div at bounding box center [646, 46] width 169 height 375
drag, startPoint x: 610, startPoint y: -14, endPoint x: 626, endPoint y: 79, distance: 94.5
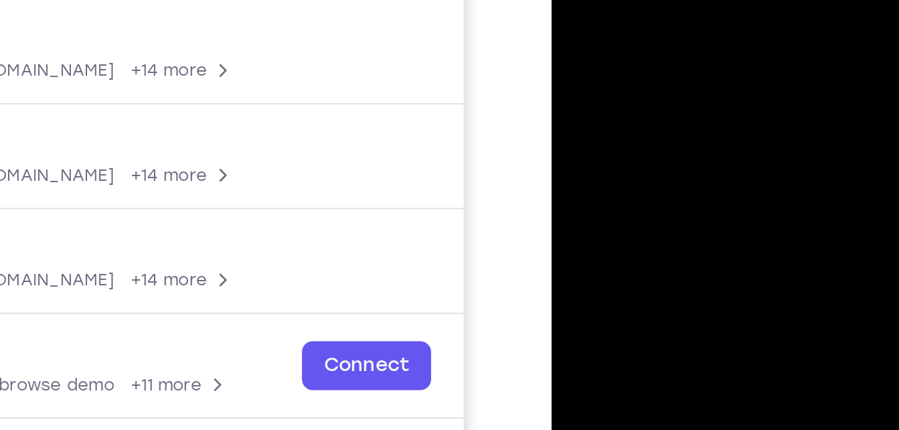
click at [626, 79] on div at bounding box center [646, 46] width 169 height 375
drag, startPoint x: 624, startPoint y: -1, endPoint x: 643, endPoint y: 96, distance: 99.0
click at [643, 96] on div at bounding box center [646, 46] width 169 height 375
drag, startPoint x: 620, startPoint y: -1, endPoint x: 638, endPoint y: 96, distance: 99.3
click at [638, 96] on div at bounding box center [646, 46] width 169 height 375
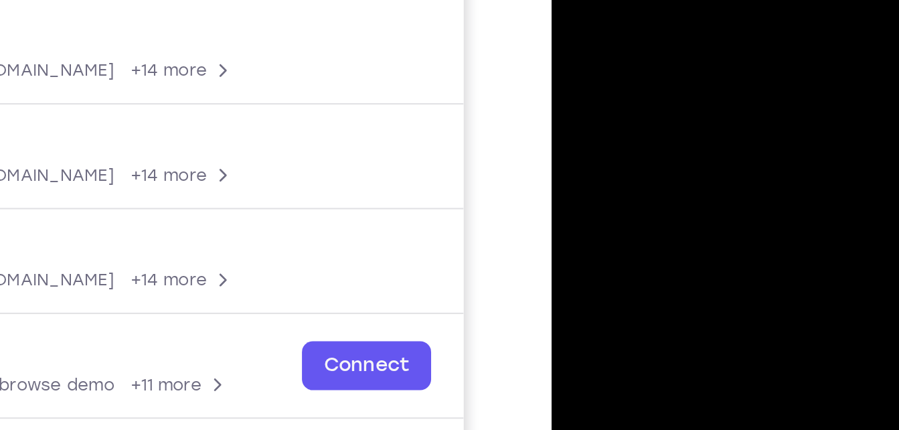
click at [597, 40] on div at bounding box center [646, 46] width 169 height 375
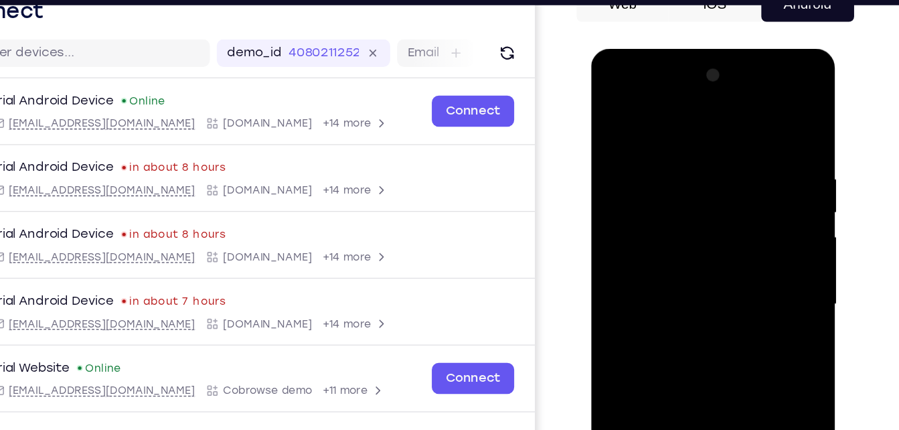
drag, startPoint x: 645, startPoint y: 162, endPoint x: 663, endPoint y: 307, distance: 145.7
click at [663, 307] on div at bounding box center [685, 245] width 169 height 375
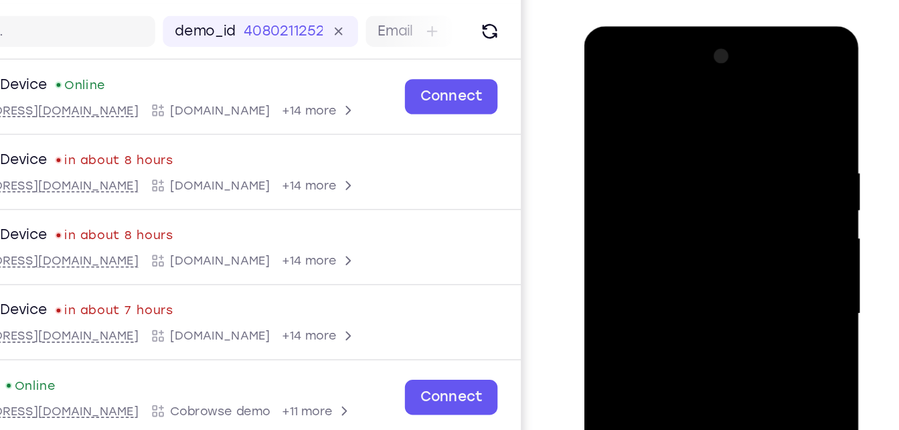
click at [607, 87] on div at bounding box center [678, 223] width 169 height 375
click at [606, 90] on div at bounding box center [678, 223] width 169 height 375
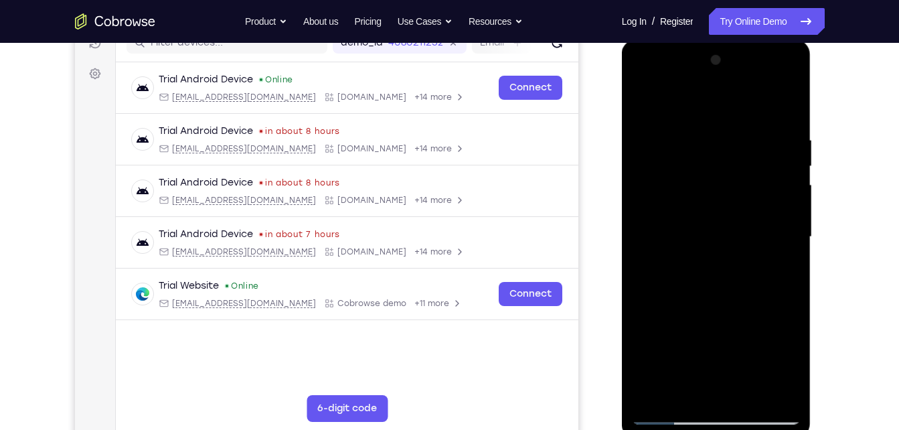
scroll to position [183, 0]
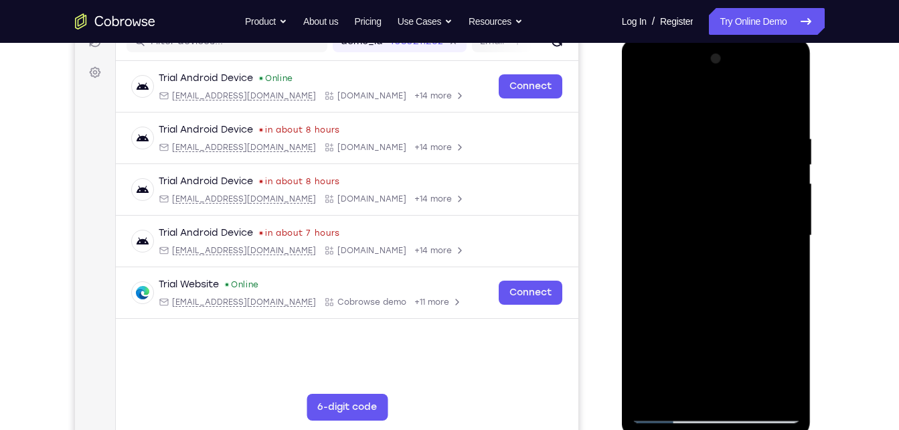
click at [657, 393] on div at bounding box center [716, 235] width 169 height 375
drag, startPoint x: 735, startPoint y: 338, endPoint x: 713, endPoint y: 124, distance: 214.6
click at [713, 124] on div at bounding box center [716, 235] width 169 height 375
drag, startPoint x: 765, startPoint y: 285, endPoint x: 745, endPoint y: 102, distance: 183.8
click at [745, 102] on div at bounding box center [716, 235] width 169 height 375
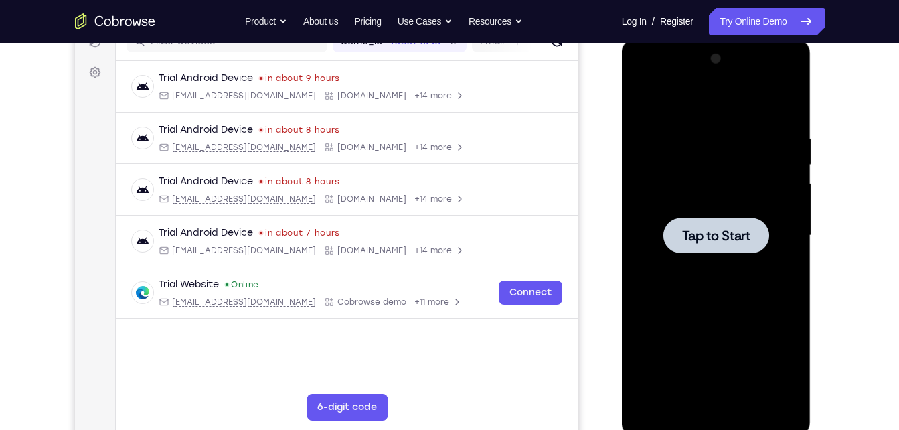
click at [650, 200] on div at bounding box center [716, 235] width 169 height 375
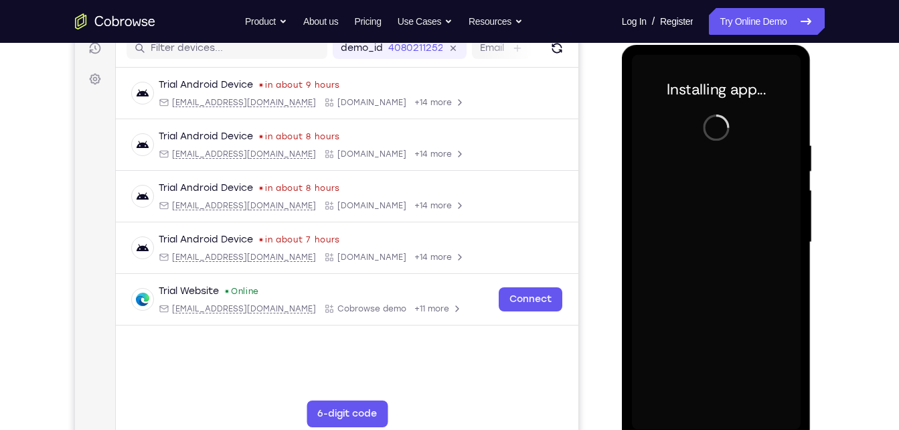
scroll to position [194, 0]
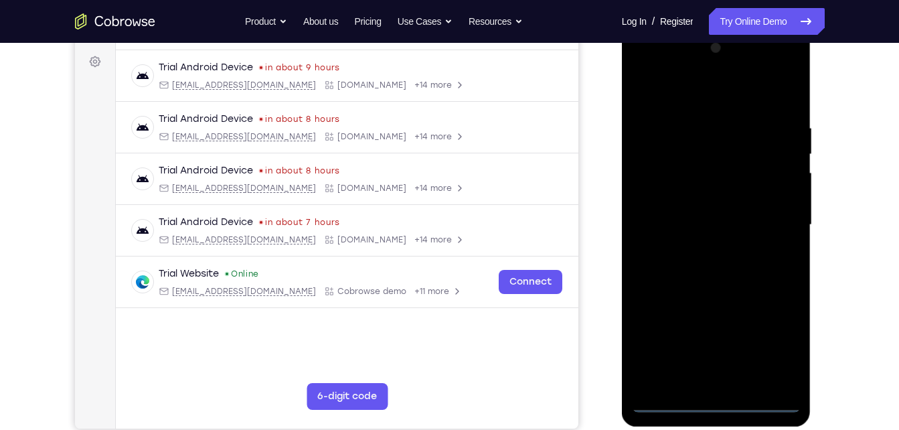
click at [716, 397] on div at bounding box center [716, 224] width 169 height 375
click at [715, 401] on div at bounding box center [716, 224] width 169 height 375
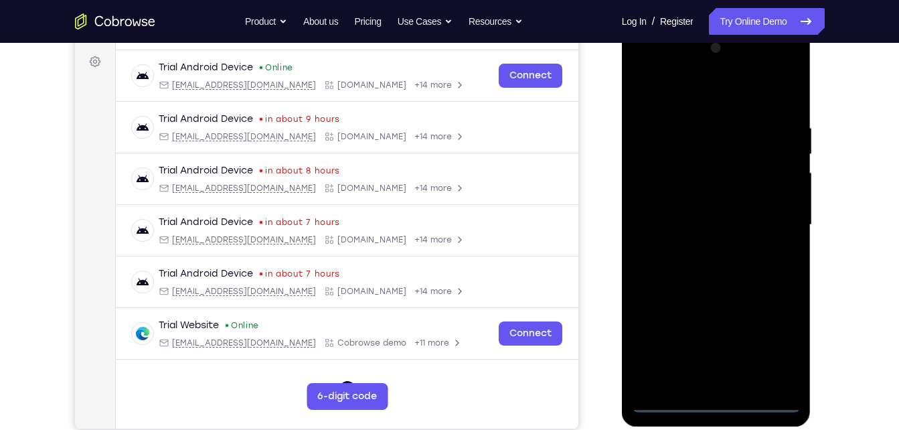
click at [777, 342] on div at bounding box center [716, 224] width 169 height 375
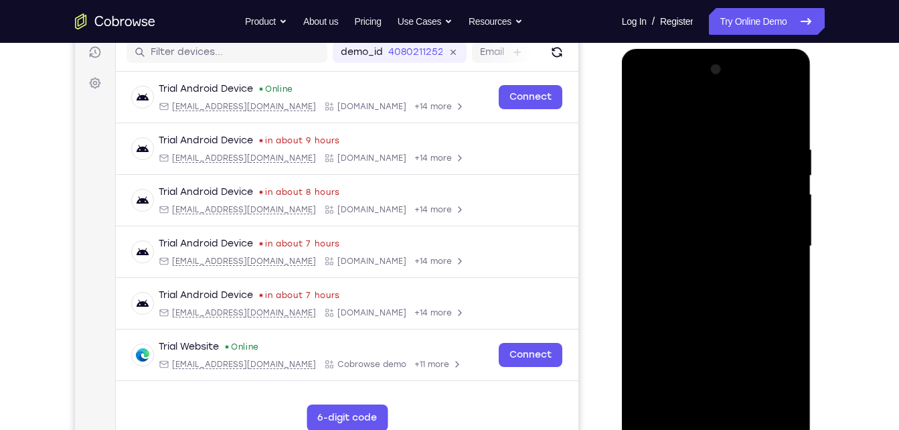
scroll to position [181, 0]
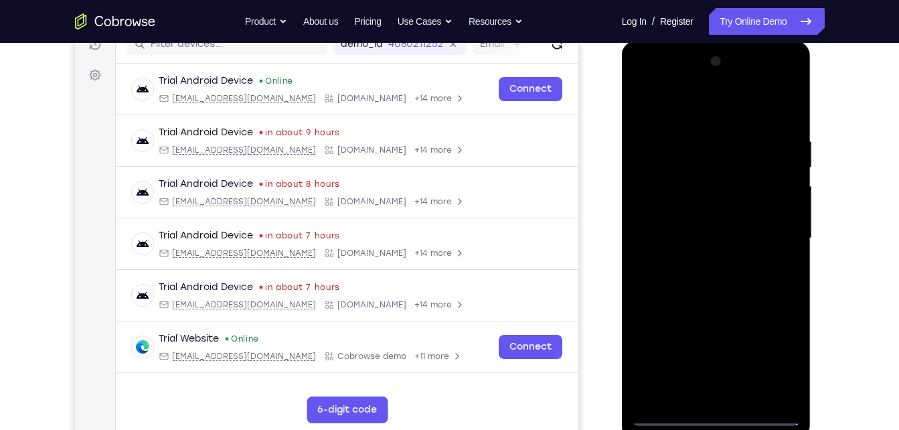
click at [699, 99] on div at bounding box center [716, 238] width 169 height 375
click at [781, 226] on div at bounding box center [716, 238] width 169 height 375
click at [705, 267] on div at bounding box center [716, 238] width 169 height 375
click at [714, 228] on div at bounding box center [716, 238] width 169 height 375
click at [700, 220] on div at bounding box center [716, 238] width 169 height 375
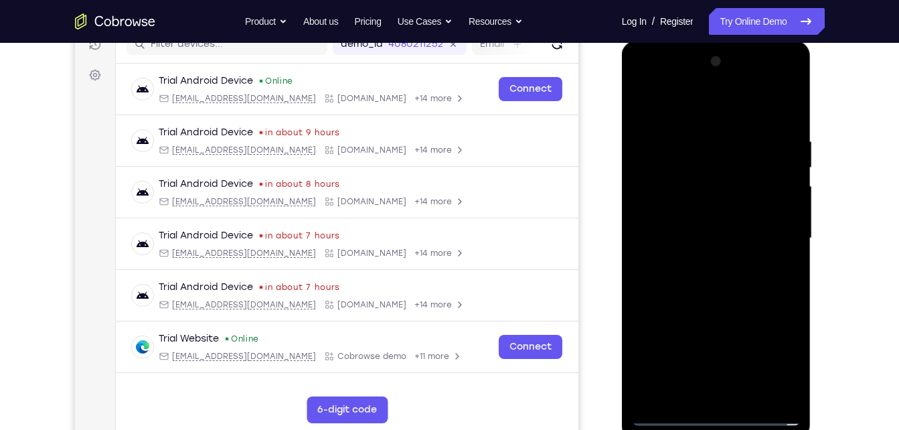
click at [695, 231] on div at bounding box center [716, 238] width 169 height 375
click at [695, 274] on div at bounding box center [716, 238] width 169 height 375
click at [724, 294] on div at bounding box center [716, 238] width 169 height 375
drag, startPoint x: 713, startPoint y: 115, endPoint x: 725, endPoint y: 78, distance: 38.7
click at [725, 78] on div at bounding box center [716, 238] width 169 height 375
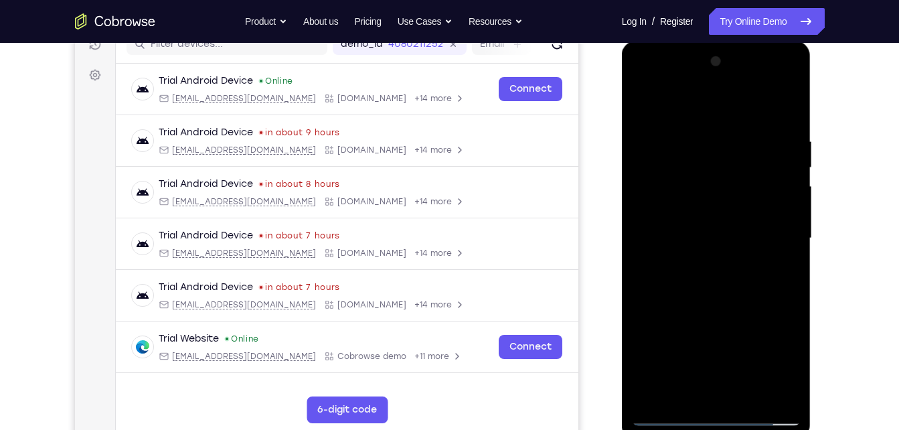
click at [685, 399] on div at bounding box center [716, 238] width 169 height 375
click at [716, 104] on div at bounding box center [716, 238] width 169 height 375
click at [673, 191] on div at bounding box center [716, 238] width 169 height 375
click at [647, 104] on div at bounding box center [716, 238] width 169 height 375
click at [792, 104] on div at bounding box center [716, 238] width 169 height 375
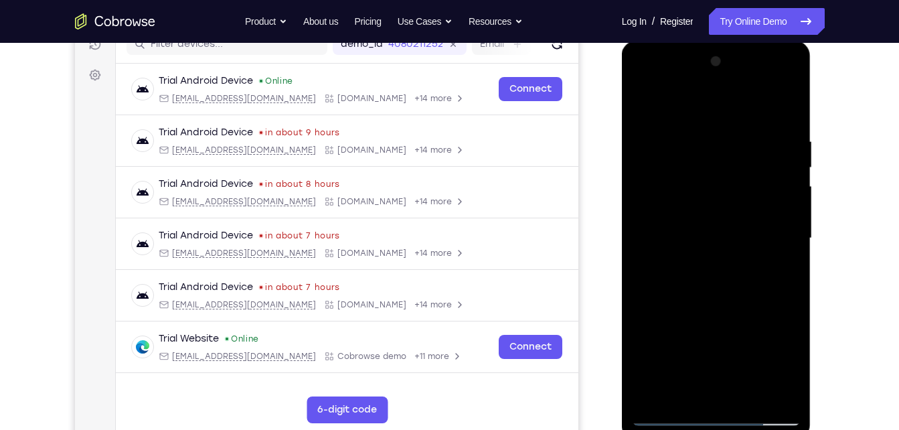
click at [657, 402] on div at bounding box center [716, 238] width 169 height 375
drag, startPoint x: 686, startPoint y: 347, endPoint x: 697, endPoint y: 201, distance: 145.6
click at [697, 201] on div at bounding box center [716, 238] width 169 height 375
click at [679, 396] on div at bounding box center [716, 238] width 169 height 375
click at [695, 102] on div at bounding box center [716, 238] width 169 height 375
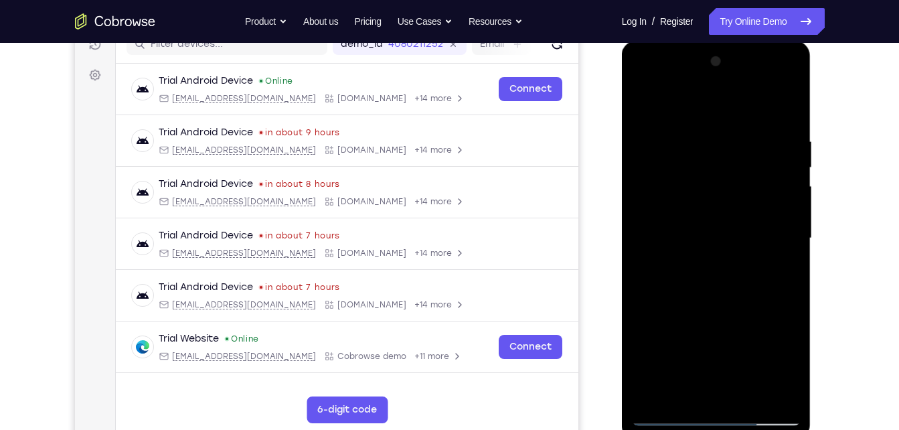
drag, startPoint x: 690, startPoint y: 239, endPoint x: 701, endPoint y: 135, distance: 105.0
click at [701, 135] on div at bounding box center [716, 238] width 169 height 375
click at [780, 99] on div at bounding box center [716, 238] width 169 height 375
click at [653, 398] on div at bounding box center [716, 238] width 169 height 375
click at [677, 396] on div at bounding box center [716, 238] width 169 height 375
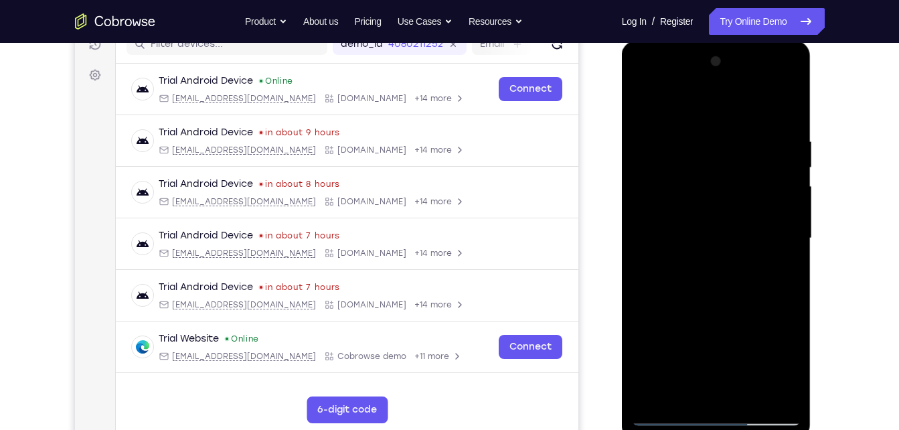
click at [700, 103] on div at bounding box center [716, 238] width 169 height 375
drag, startPoint x: 718, startPoint y: 246, endPoint x: 718, endPoint y: 165, distance: 81.7
click at [718, 165] on div at bounding box center [716, 238] width 169 height 375
drag, startPoint x: 703, startPoint y: 156, endPoint x: 736, endPoint y: 318, distance: 165.4
click at [736, 318] on div at bounding box center [716, 238] width 169 height 375
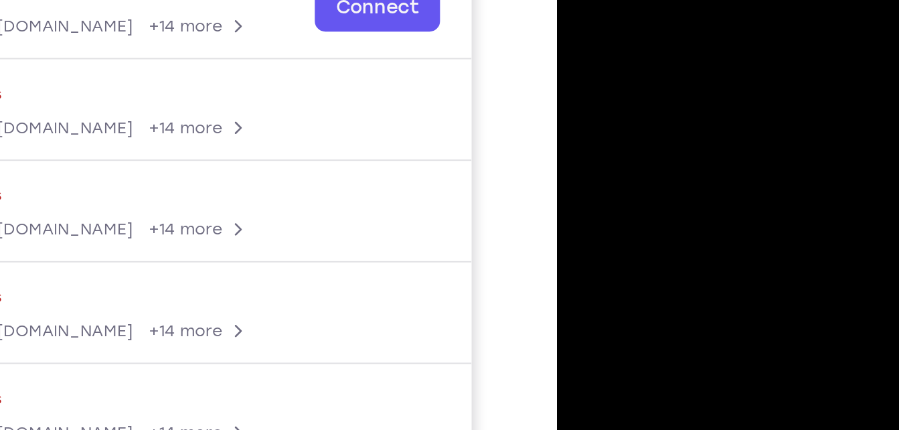
click at [607, 21] on div at bounding box center [652, 111] width 169 height 375
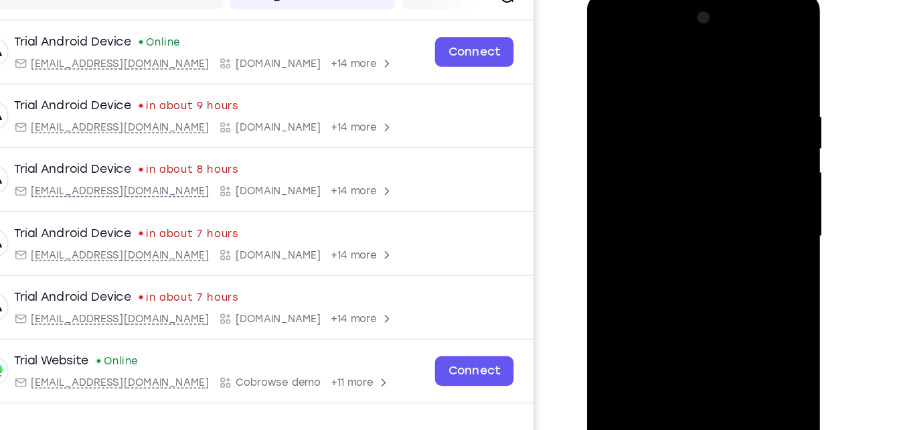
click at [608, 54] on div at bounding box center [681, 190] width 169 height 375
click at [734, 53] on div at bounding box center [681, 190] width 169 height 375
click at [753, 96] on div at bounding box center [681, 190] width 169 height 375
drag, startPoint x: 681, startPoint y: 151, endPoint x: 684, endPoint y: 98, distance: 52.3
click at [684, 98] on div at bounding box center [681, 190] width 169 height 375
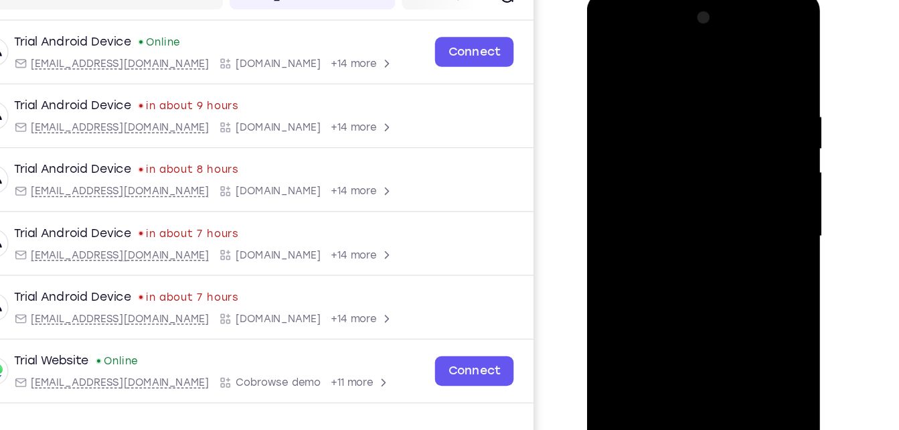
click at [657, 173] on div at bounding box center [681, 190] width 169 height 375
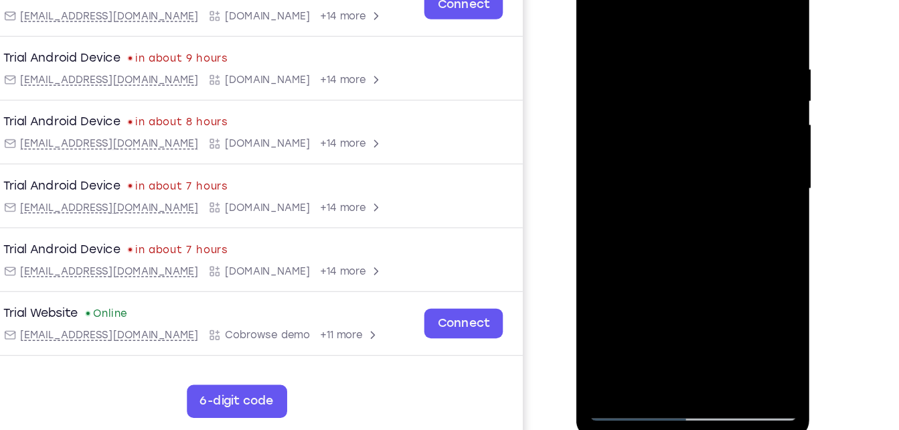
scroll to position [183, 0]
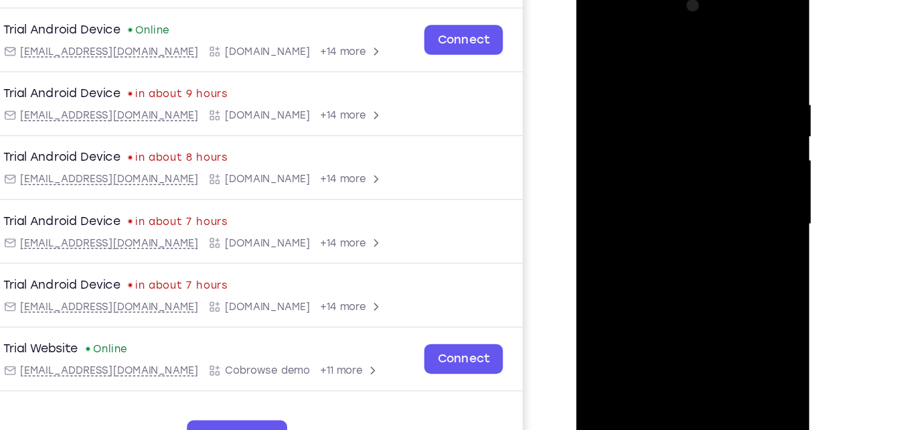
click at [598, 42] on div at bounding box center [670, 178] width 169 height 375
click at [751, 41] on div at bounding box center [670, 178] width 169 height 375
click at [604, 336] on div at bounding box center [670, 178] width 169 height 375
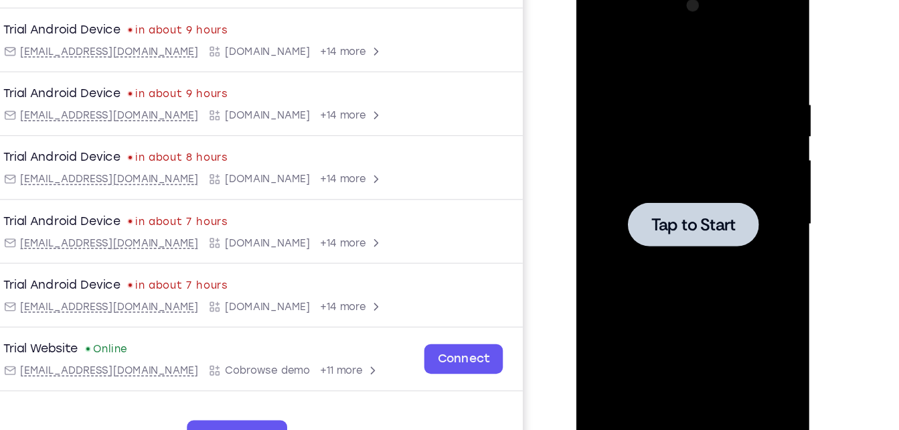
click at [654, 82] on div at bounding box center [670, 178] width 169 height 375
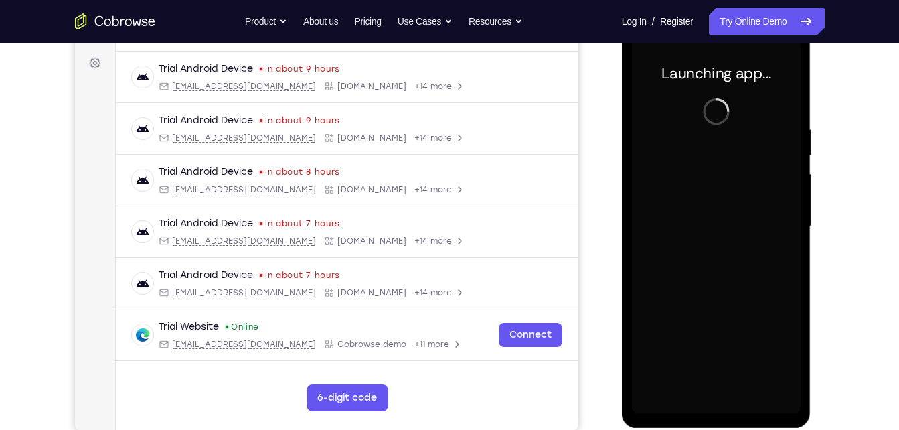
scroll to position [193, 0]
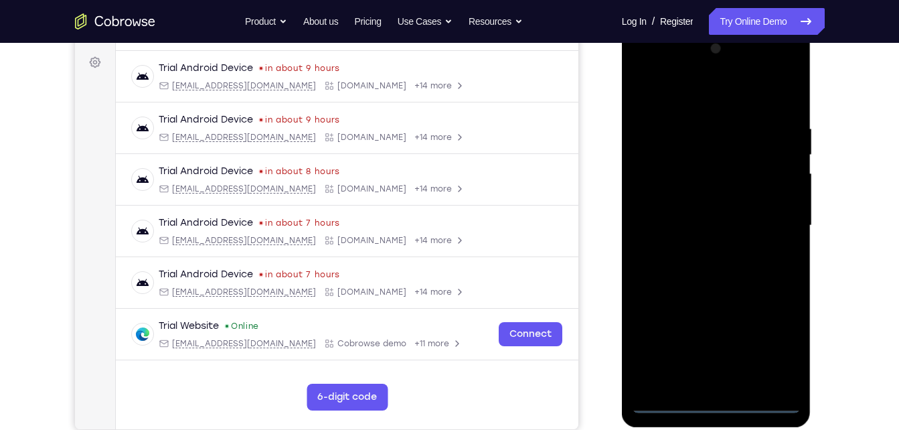
click at [720, 402] on div at bounding box center [716, 225] width 169 height 375
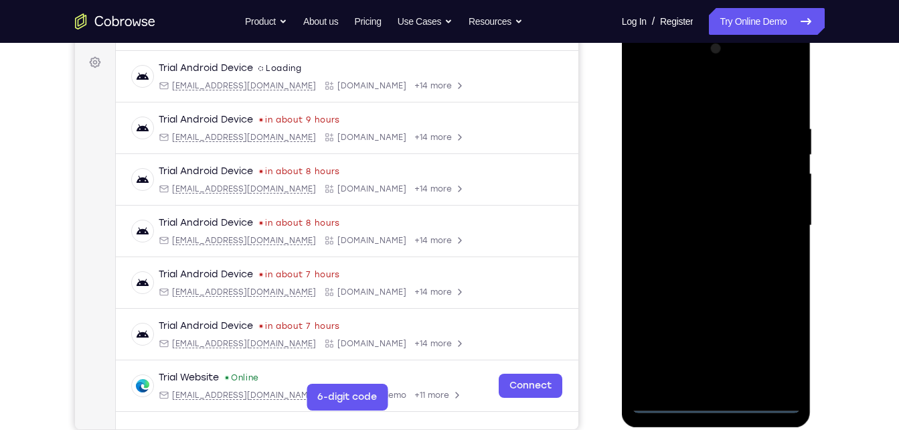
click at [792, 359] on div at bounding box center [716, 225] width 169 height 375
click at [782, 357] on div at bounding box center [716, 225] width 169 height 375
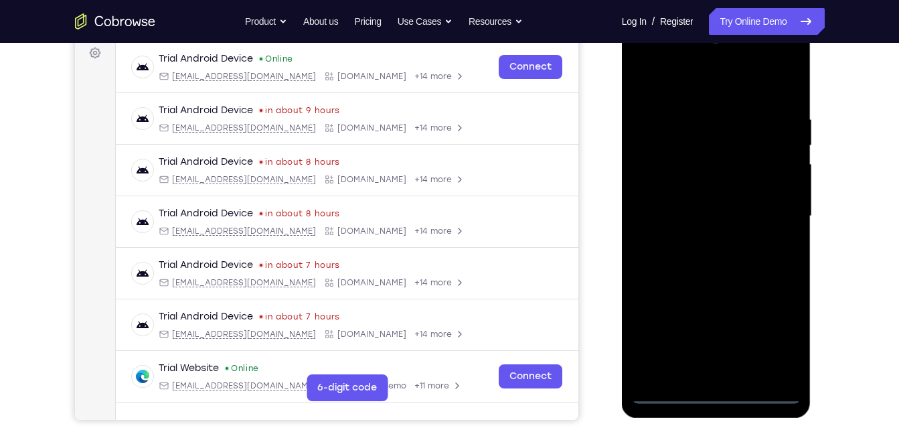
scroll to position [203, 0]
click at [683, 88] on div at bounding box center [716, 215] width 169 height 375
click at [769, 214] on div at bounding box center [716, 215] width 169 height 375
click at [698, 242] on div at bounding box center [716, 215] width 169 height 375
click at [699, 208] on div at bounding box center [716, 215] width 169 height 375
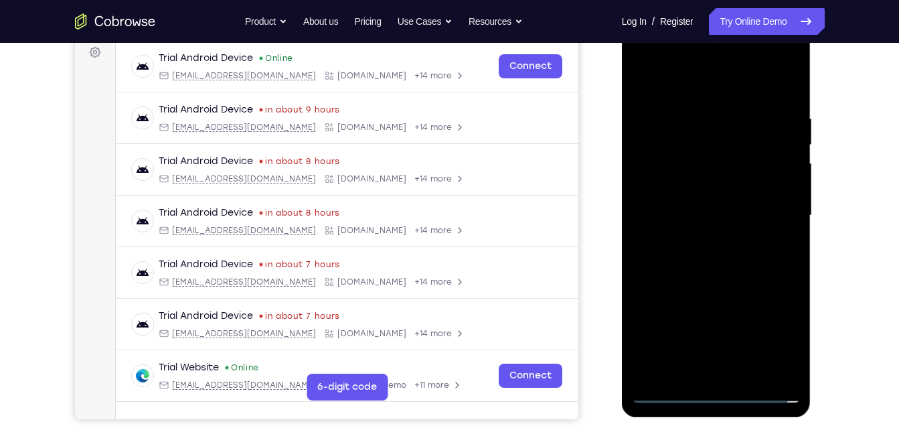
click at [678, 236] on div at bounding box center [716, 215] width 169 height 375
click at [681, 208] on div at bounding box center [716, 215] width 169 height 375
click at [705, 269] on div at bounding box center [716, 215] width 169 height 375
drag, startPoint x: 709, startPoint y: 88, endPoint x: 723, endPoint y: 36, distance: 53.2
click at [723, 36] on div at bounding box center [716, 215] width 169 height 375
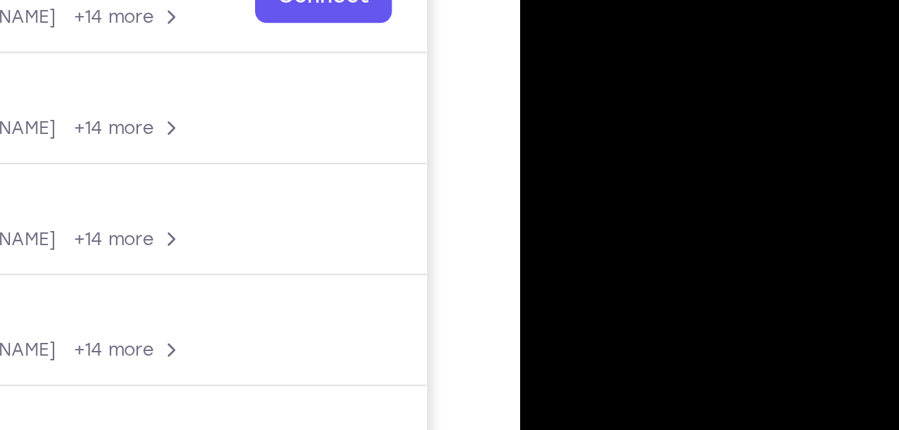
click at [595, 0] on div at bounding box center [613, 91] width 169 height 375
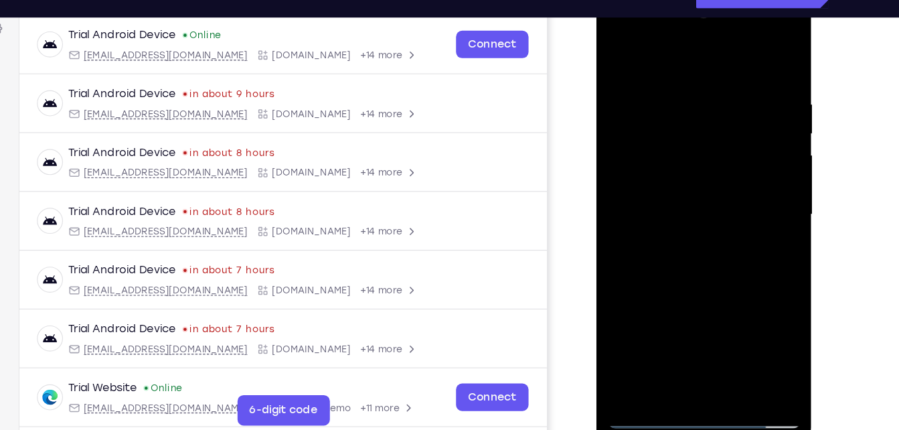
click at [683, 101] on div at bounding box center [690, 187] width 169 height 375
click at [760, 57] on div at bounding box center [690, 187] width 169 height 375
click at [755, 62] on div at bounding box center [690, 187] width 169 height 375
drag, startPoint x: 743, startPoint y: 73, endPoint x: 624, endPoint y: 82, distance: 118.8
click at [624, 82] on div at bounding box center [690, 187] width 169 height 375
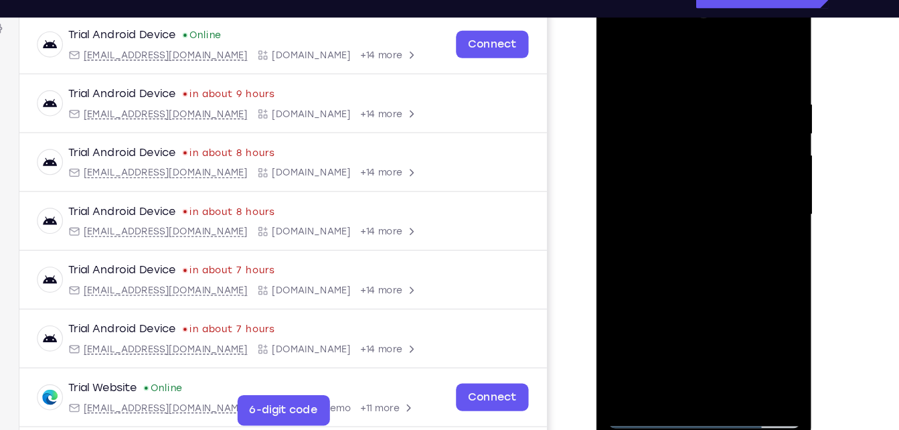
click at [620, 33] on div at bounding box center [690, 187] width 169 height 375
click at [667, 157] on div at bounding box center [690, 187] width 169 height 375
click at [661, 190] on div at bounding box center [690, 187] width 169 height 375
click at [658, 175] on div at bounding box center [690, 187] width 169 height 375
click at [653, 203] on div at bounding box center [690, 187] width 169 height 375
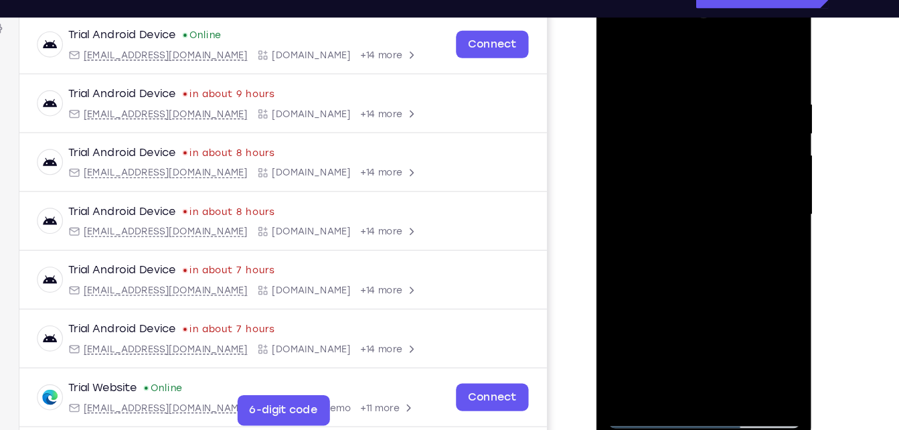
drag, startPoint x: 661, startPoint y: 268, endPoint x: 664, endPoint y: 194, distance: 73.7
click at [664, 194] on div at bounding box center [690, 187] width 169 height 375
click at [683, 337] on div at bounding box center [690, 187] width 169 height 375
click at [735, 66] on div at bounding box center [690, 187] width 169 height 375
click at [620, 50] on div at bounding box center [690, 187] width 169 height 375
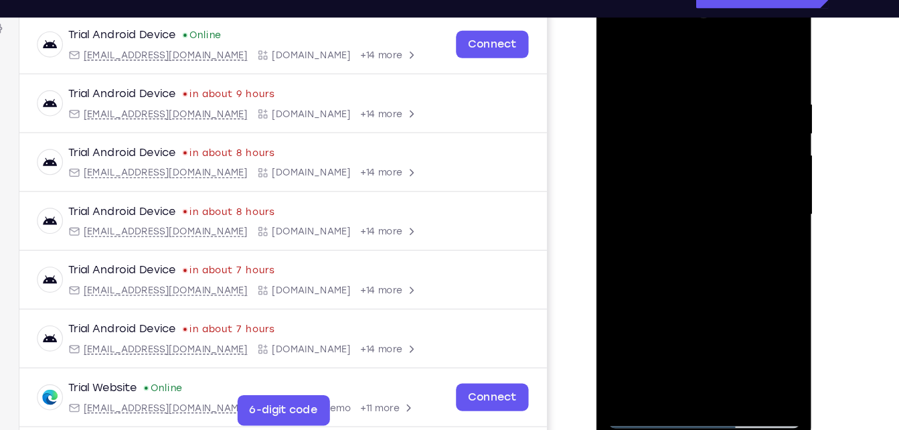
drag, startPoint x: 693, startPoint y: 280, endPoint x: 712, endPoint y: 114, distance: 167.8
click at [712, 114] on div at bounding box center [690, 187] width 169 height 375
drag, startPoint x: 659, startPoint y: 223, endPoint x: 692, endPoint y: 60, distance: 165.9
click at [692, 60] on div at bounding box center [690, 187] width 169 height 375
drag, startPoint x: 671, startPoint y: 248, endPoint x: 687, endPoint y: 97, distance: 152.0
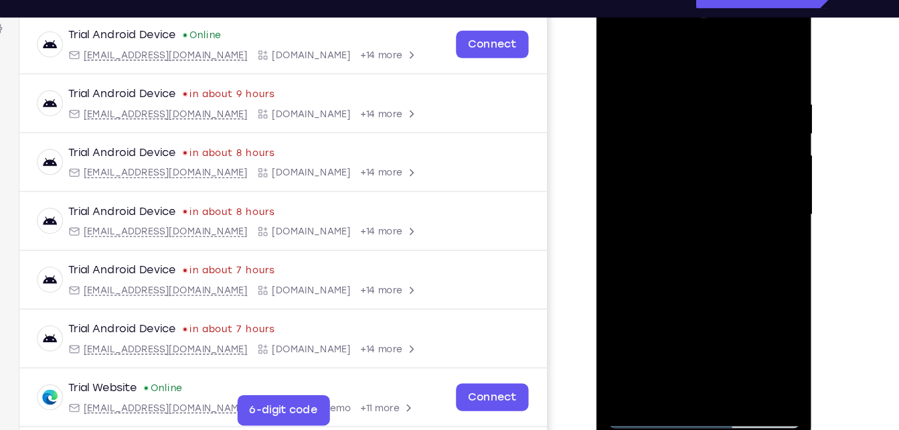
click at [687, 97] on div at bounding box center [690, 187] width 169 height 375
drag, startPoint x: 695, startPoint y: 252, endPoint x: 715, endPoint y: 70, distance: 182.6
click at [715, 70] on div at bounding box center [690, 187] width 169 height 375
drag, startPoint x: 695, startPoint y: 254, endPoint x: 697, endPoint y: 135, distance: 119.2
click at [697, 135] on div at bounding box center [690, 187] width 169 height 375
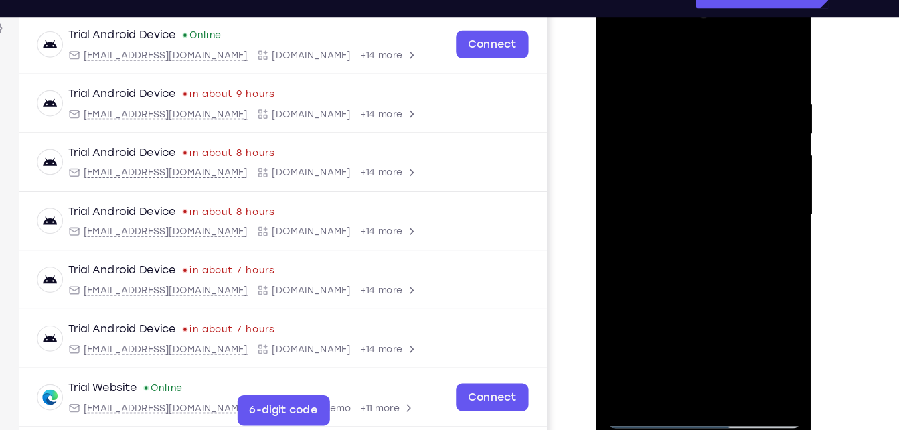
click at [711, 177] on div at bounding box center [690, 187] width 169 height 375
drag, startPoint x: 667, startPoint y: 288, endPoint x: 667, endPoint y: 185, distance: 103.7
click at [667, 185] on div at bounding box center [690, 187] width 169 height 375
drag, startPoint x: 676, startPoint y: 314, endPoint x: 677, endPoint y: 228, distance: 86.4
click at [677, 228] on div at bounding box center [690, 187] width 169 height 375
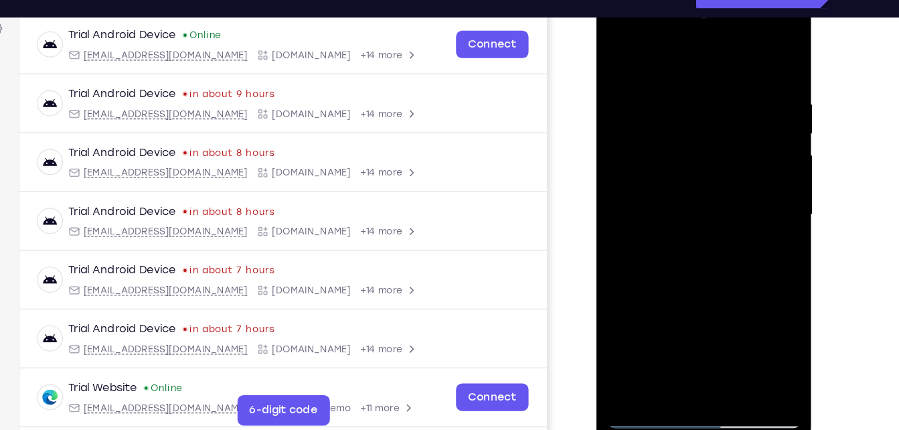
drag, startPoint x: 677, startPoint y: 228, endPoint x: 688, endPoint y: 139, distance: 89.0
click at [688, 139] on div at bounding box center [690, 187] width 169 height 375
drag, startPoint x: 688, startPoint y: 139, endPoint x: 688, endPoint y: 76, distance: 63.6
click at [688, 76] on div at bounding box center [690, 187] width 169 height 375
click at [644, 365] on div at bounding box center [690, 187] width 169 height 375
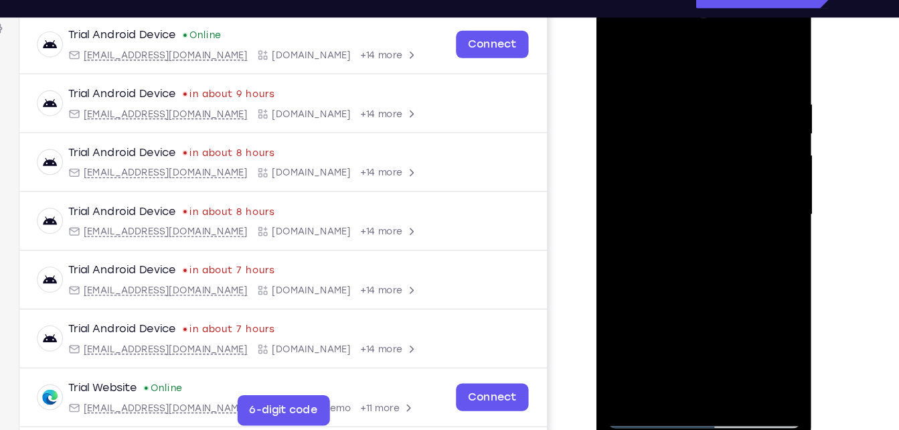
drag, startPoint x: 672, startPoint y: 282, endPoint x: 688, endPoint y: 224, distance: 60.4
click at [688, 224] on div at bounding box center [690, 187] width 169 height 375
click at [689, 335] on div at bounding box center [690, 187] width 169 height 375
click at [746, 48] on div at bounding box center [690, 187] width 169 height 375
click at [684, 94] on div at bounding box center [690, 187] width 169 height 375
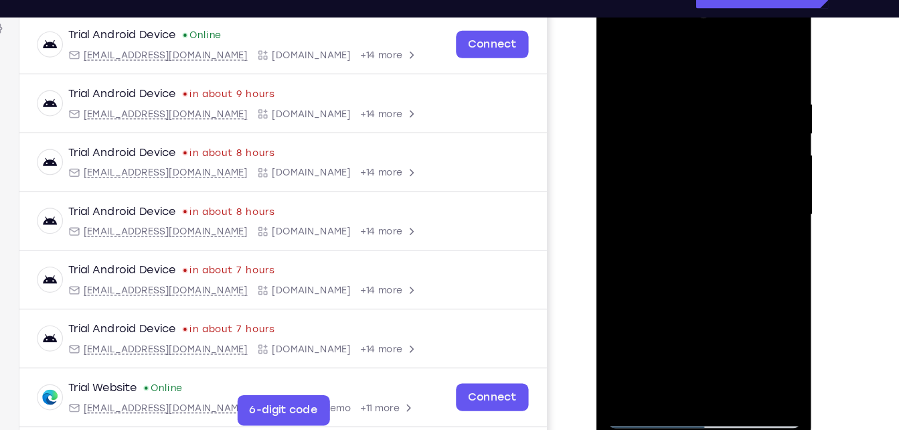
click at [616, 47] on div at bounding box center [690, 187] width 169 height 375
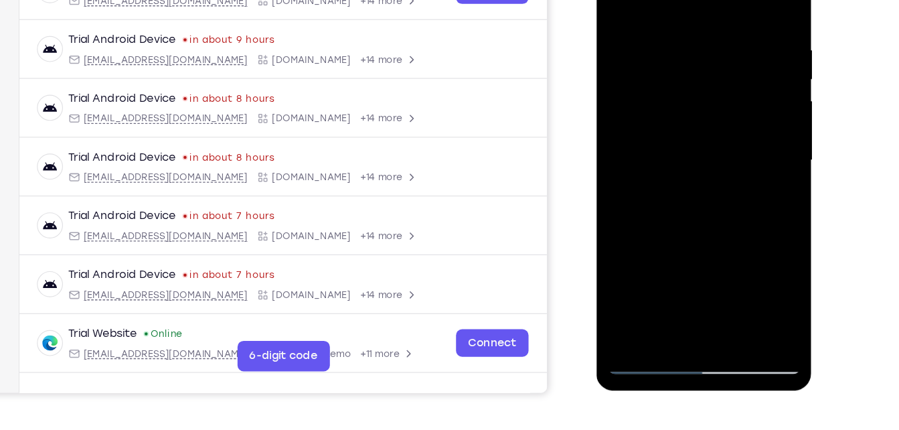
scroll to position [226, 0]
click at [641, 311] on div at bounding box center [690, 132] width 169 height 375
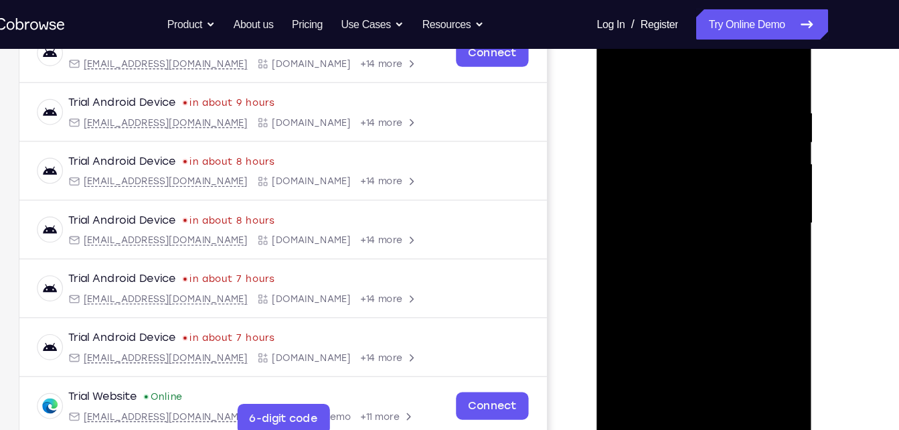
scroll to position [222, 0]
drag, startPoint x: 674, startPoint y: 243, endPoint x: 678, endPoint y: 154, distance: 89.1
click at [678, 154] on div at bounding box center [690, 196] width 169 height 375
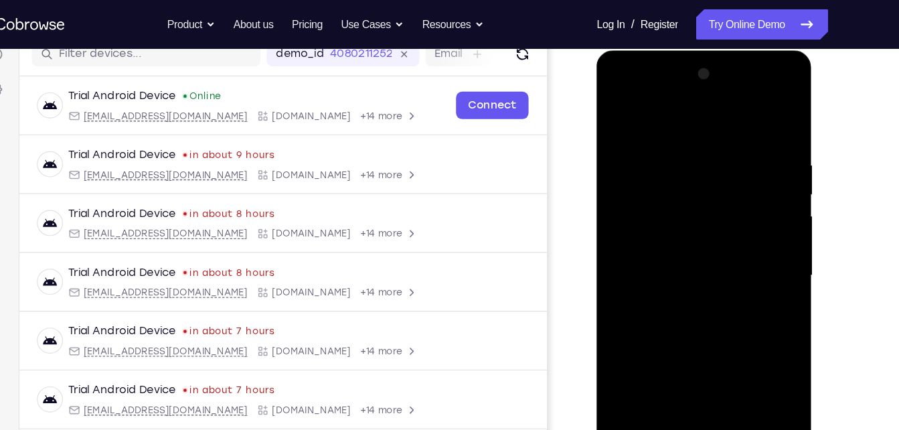
scroll to position [175, 0]
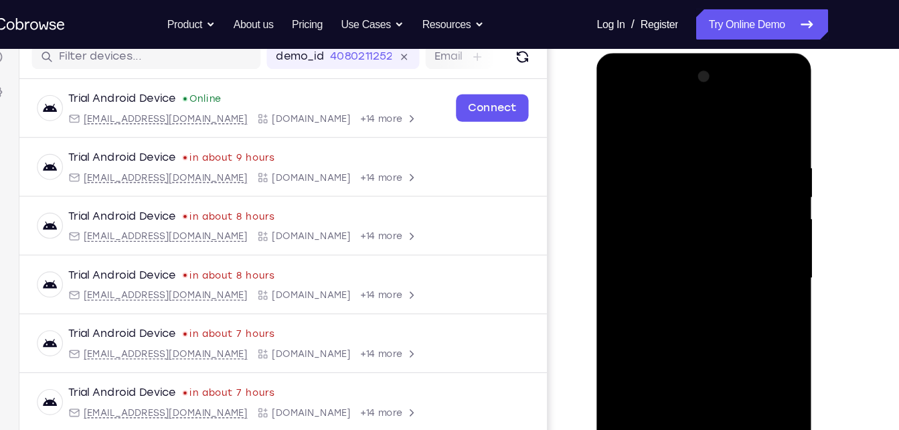
drag, startPoint x: 674, startPoint y: 152, endPoint x: 703, endPoint y: 321, distance: 171.1
click at [703, 321] on div at bounding box center [690, 250] width 169 height 375
click at [616, 93] on div at bounding box center [690, 250] width 169 height 375
click at [630, 214] on div at bounding box center [690, 250] width 169 height 375
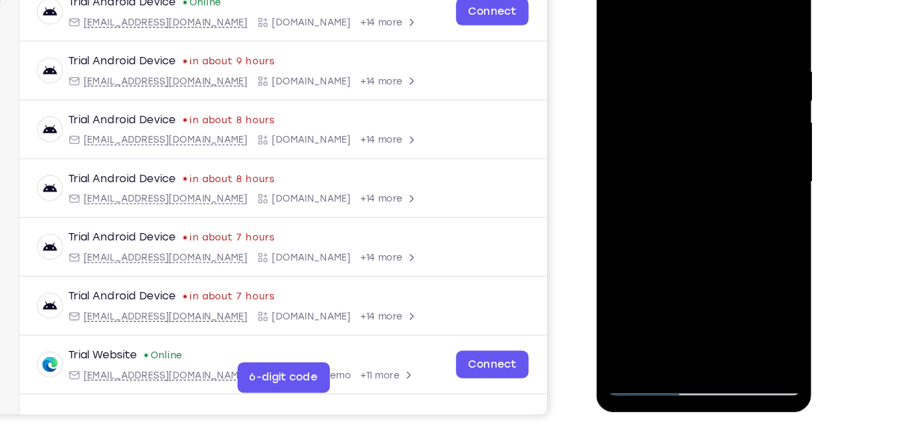
scroll to position [206, 0]
